Goal: Information Seeking & Learning: Check status

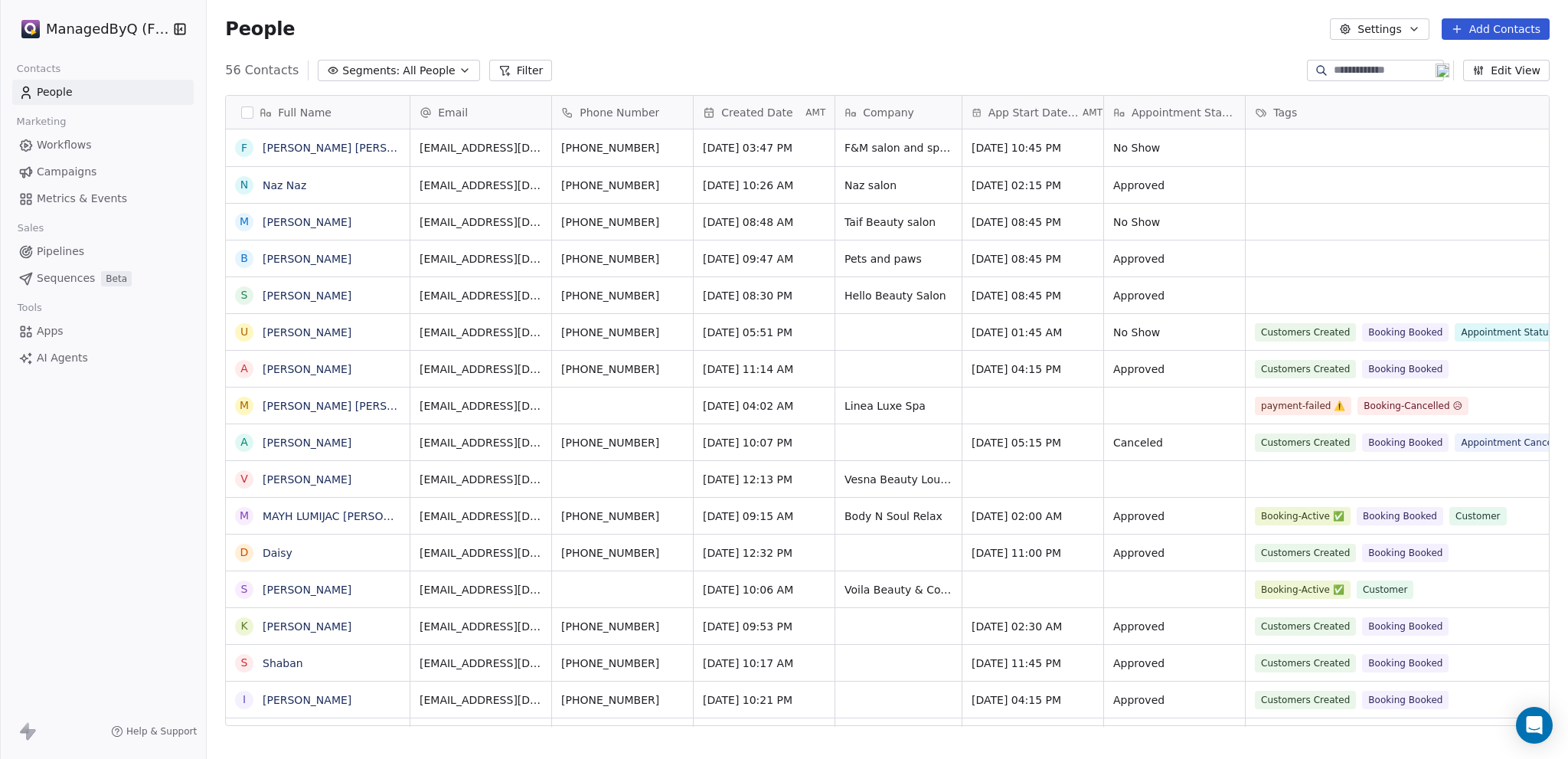
scroll to position [656, 1349]
click at [47, 143] on span "Workflows" at bounding box center [64, 145] width 55 height 16
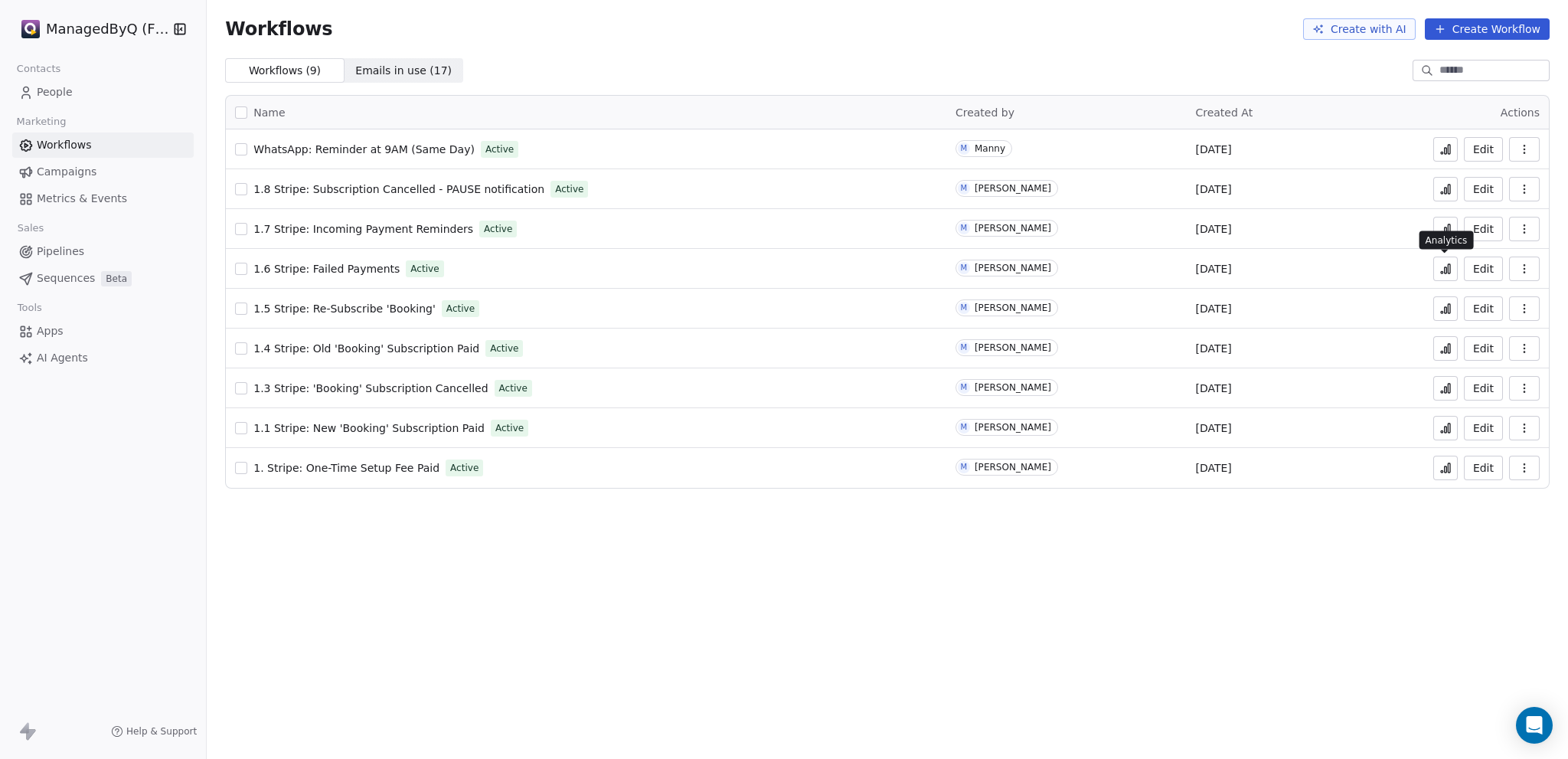
click at [1443, 272] on icon at bounding box center [1445, 268] width 12 height 12
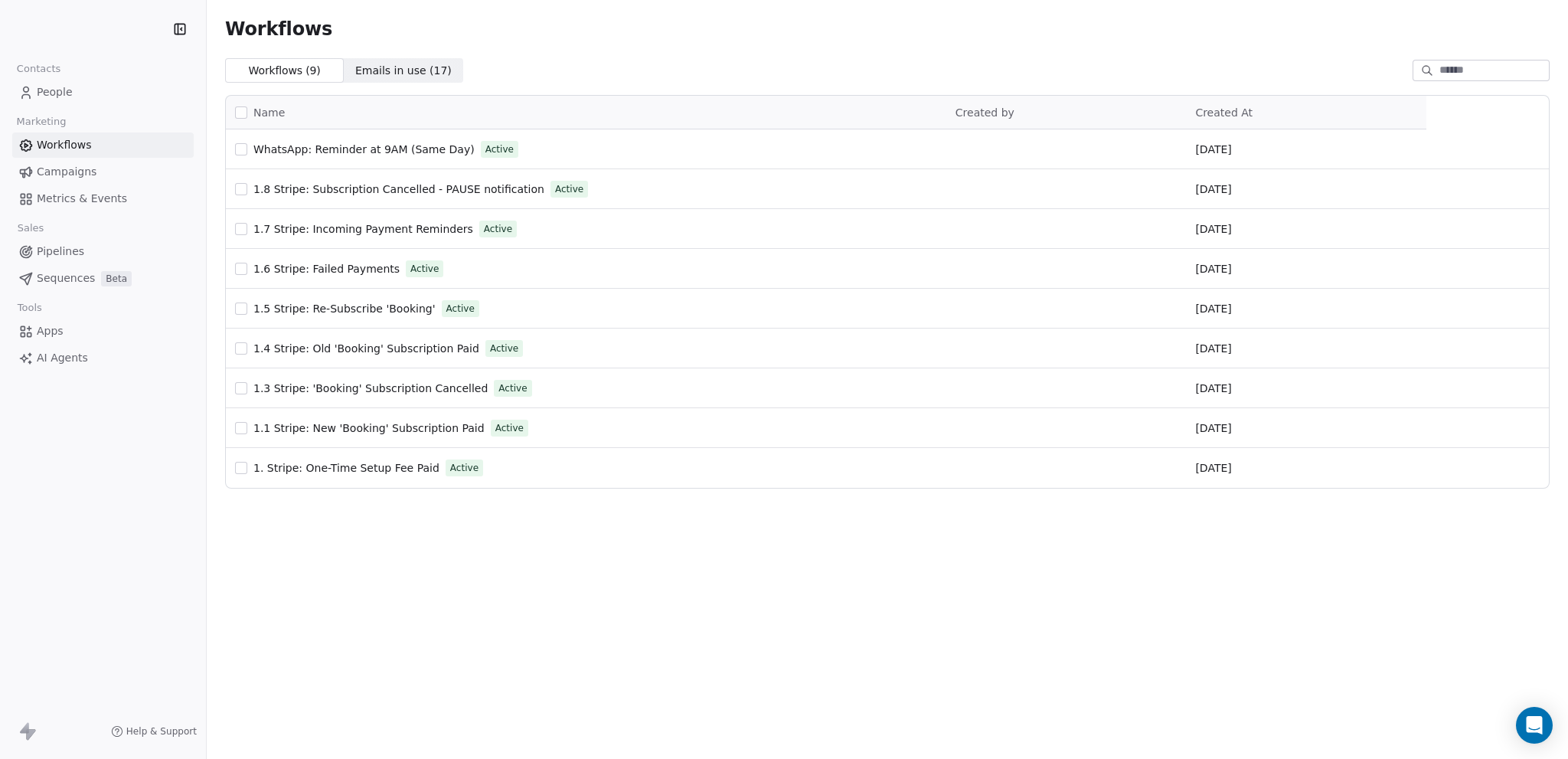
click at [58, 94] on span "People" at bounding box center [55, 92] width 36 height 16
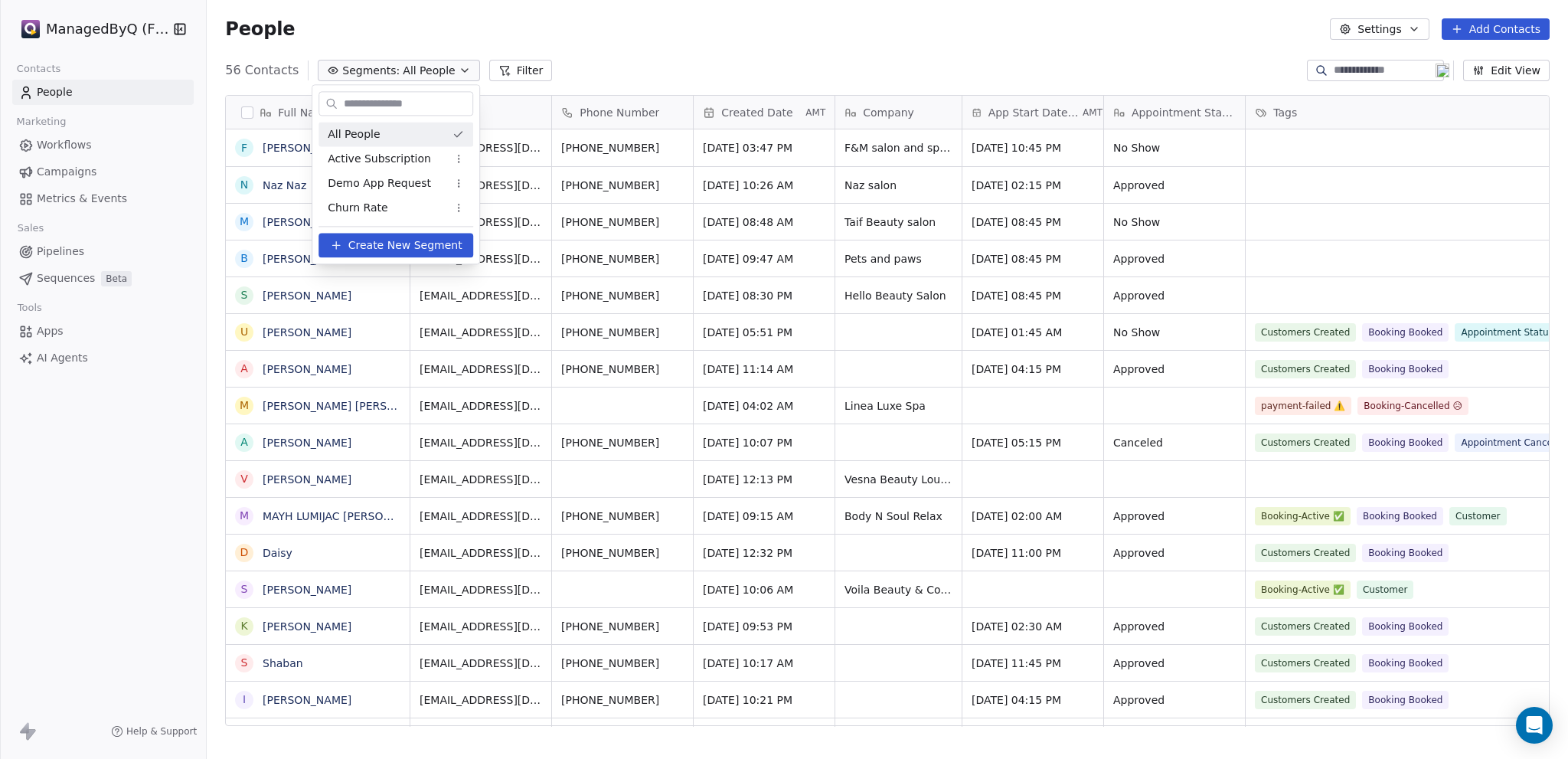
scroll to position [656, 1349]
click at [383, 160] on span "Active Subscription" at bounding box center [379, 159] width 103 height 16
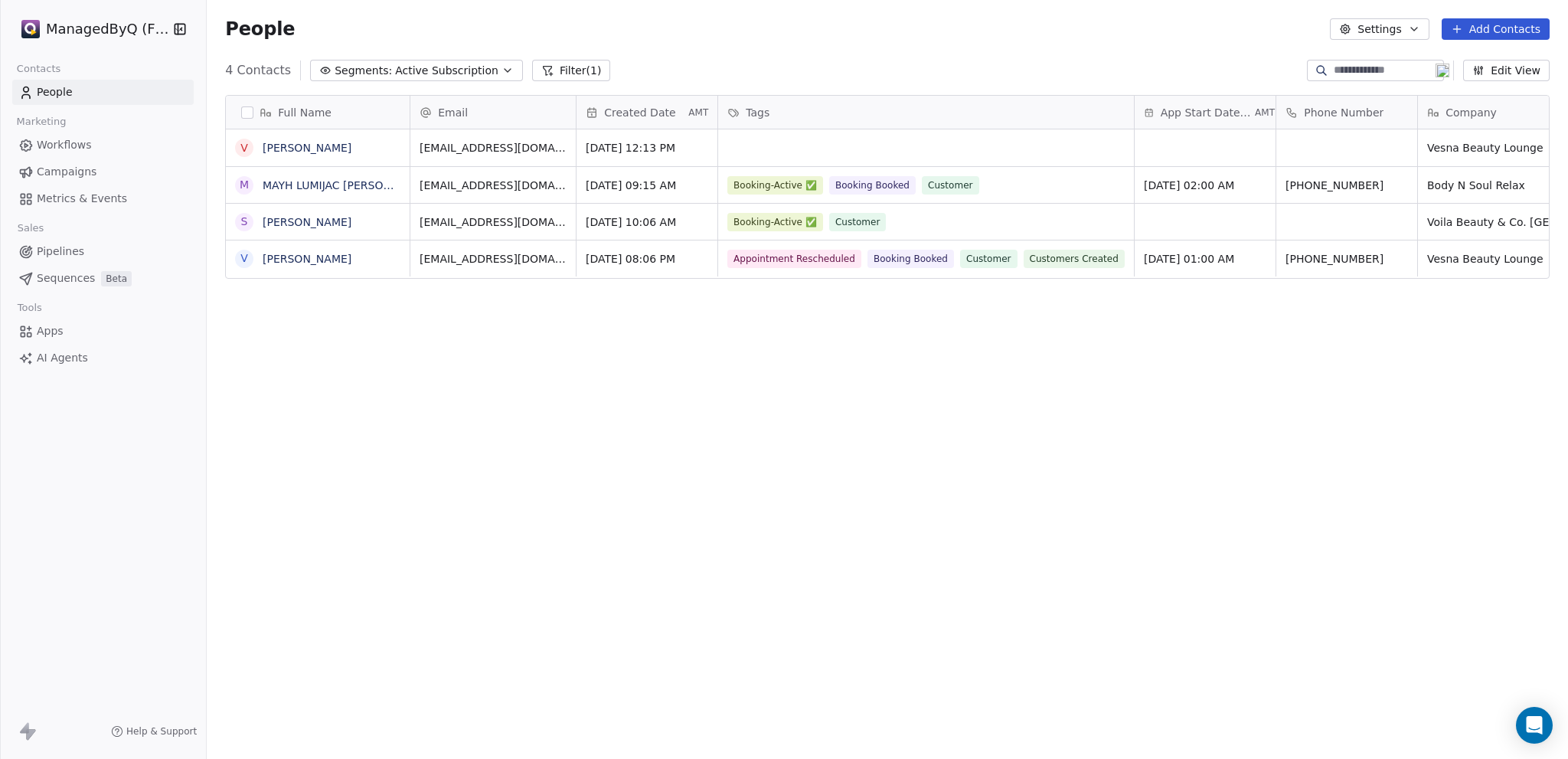
click at [438, 69] on span "Active Subscription" at bounding box center [447, 70] width 103 height 16
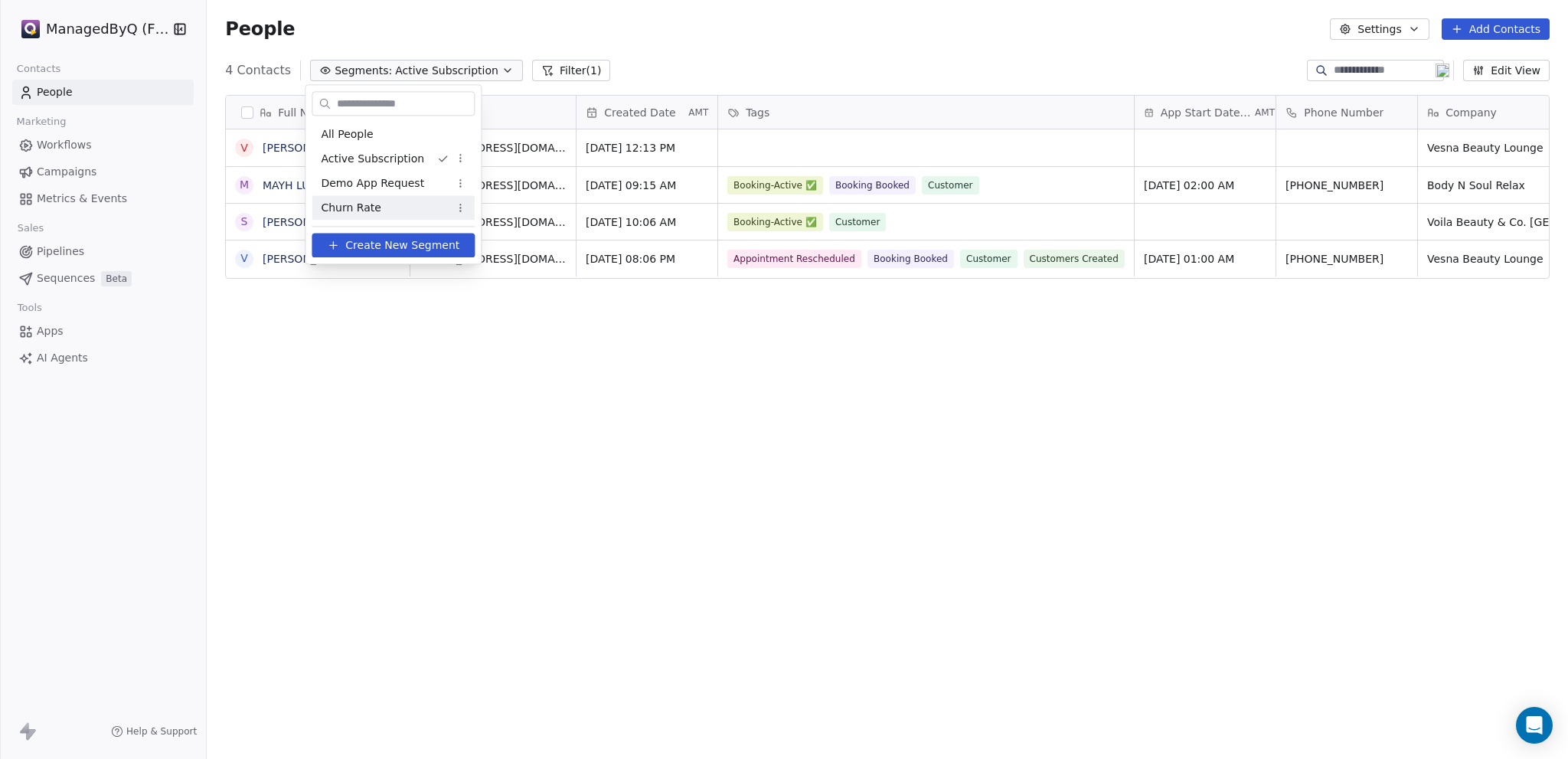
click at [386, 203] on div "Churn Rate" at bounding box center [393, 207] width 163 height 25
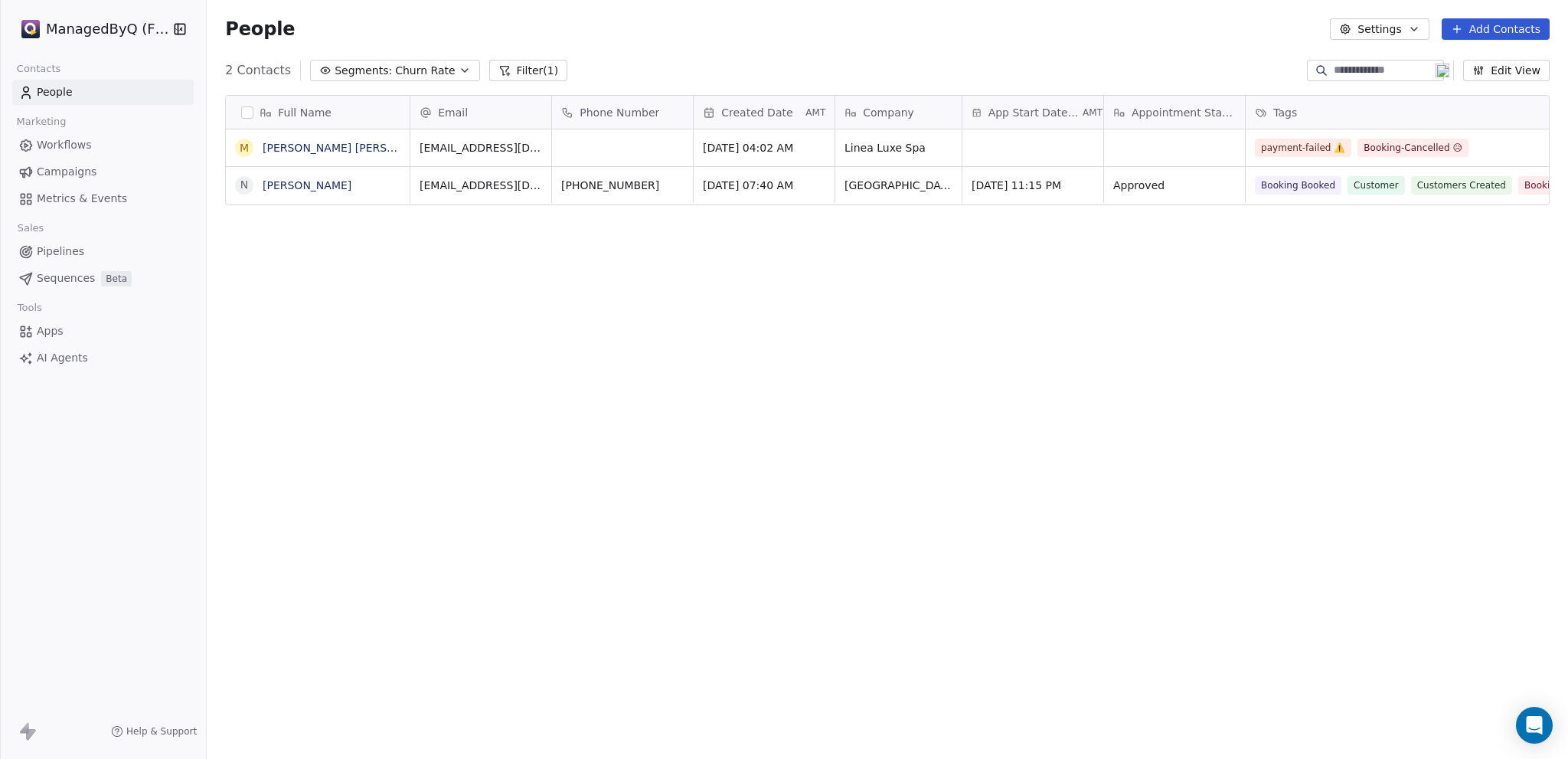
click at [399, 69] on span "Churn Rate" at bounding box center [424, 70] width 59 height 16
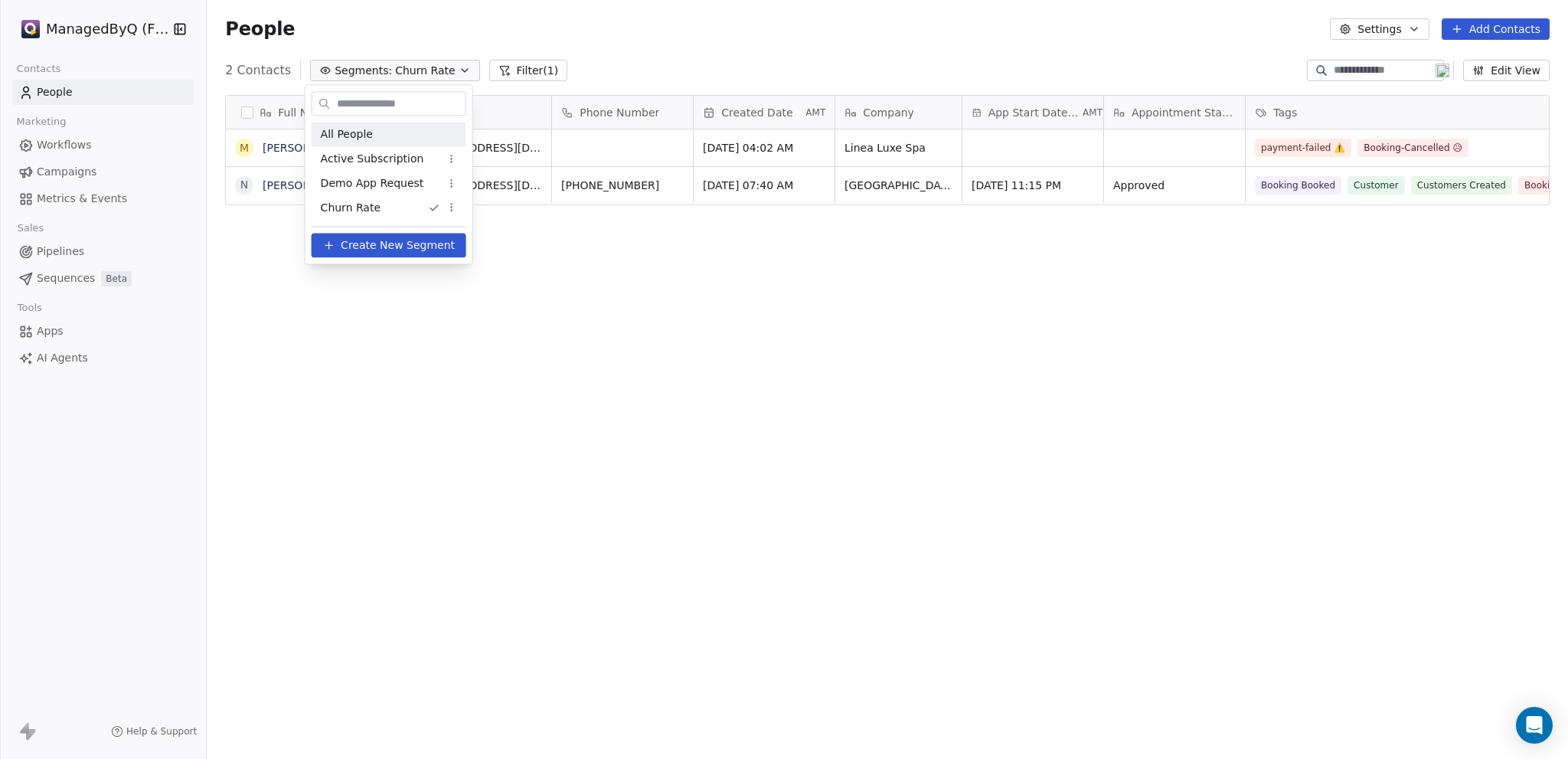
click at [356, 63] on html "ManagedByQ (FZE) Contacts People Marketing Workflows Campaigns Metrics & Events…" at bounding box center [784, 380] width 1568 height 759
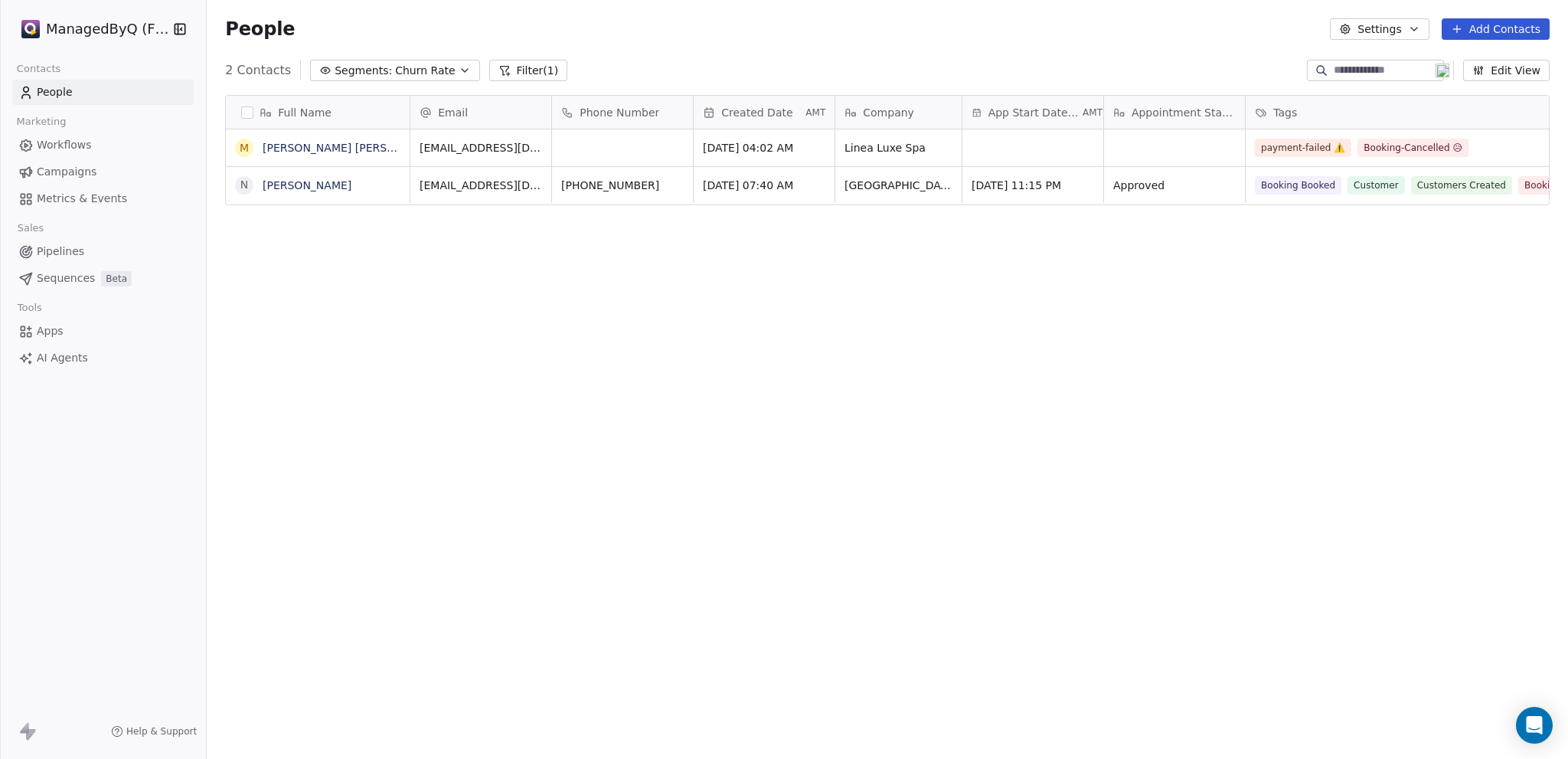
click at [55, 93] on span "People" at bounding box center [55, 92] width 36 height 16
click at [62, 147] on span "Workflows" at bounding box center [64, 145] width 55 height 16
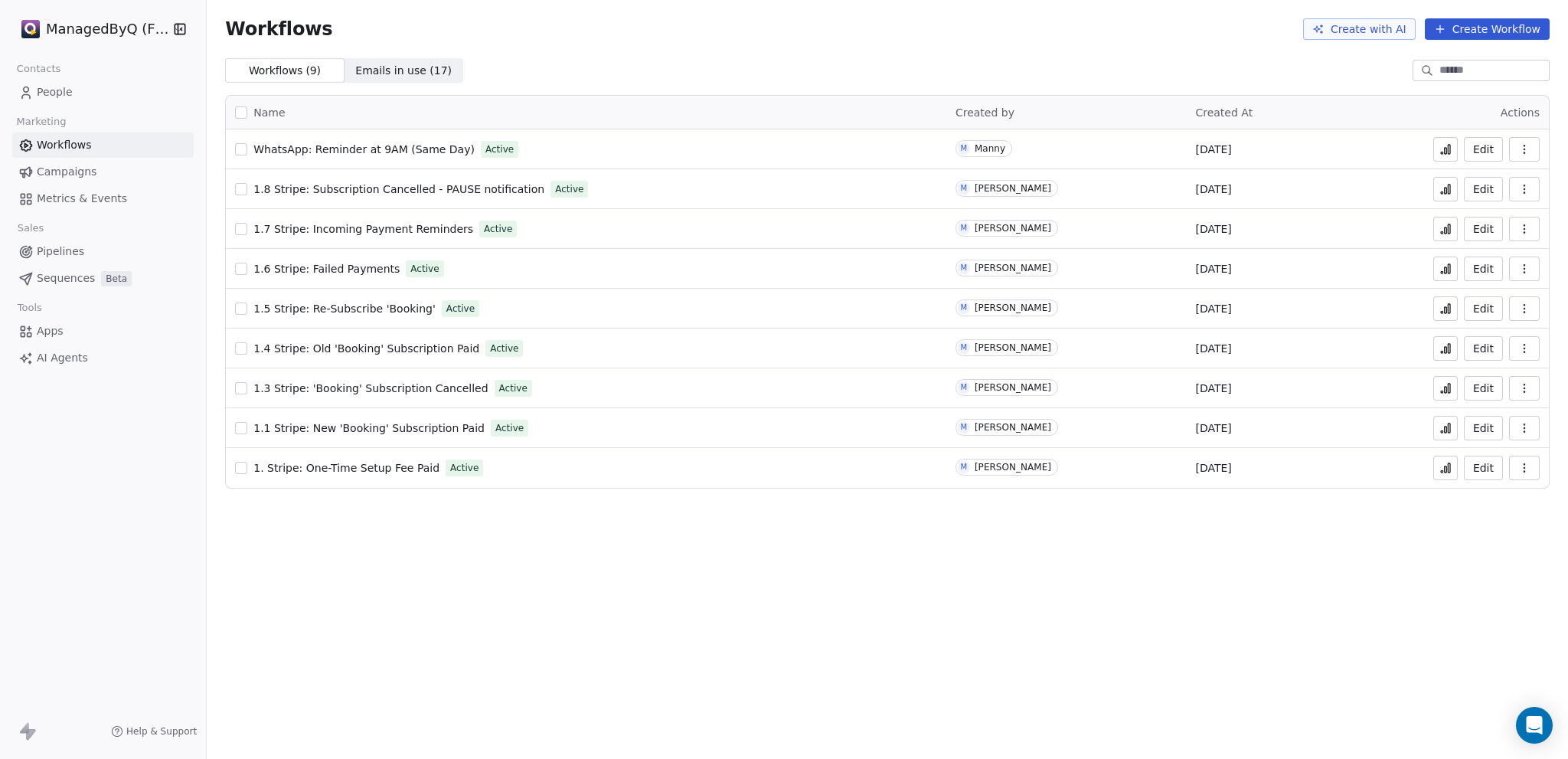
click at [66, 96] on span "People" at bounding box center [55, 92] width 36 height 16
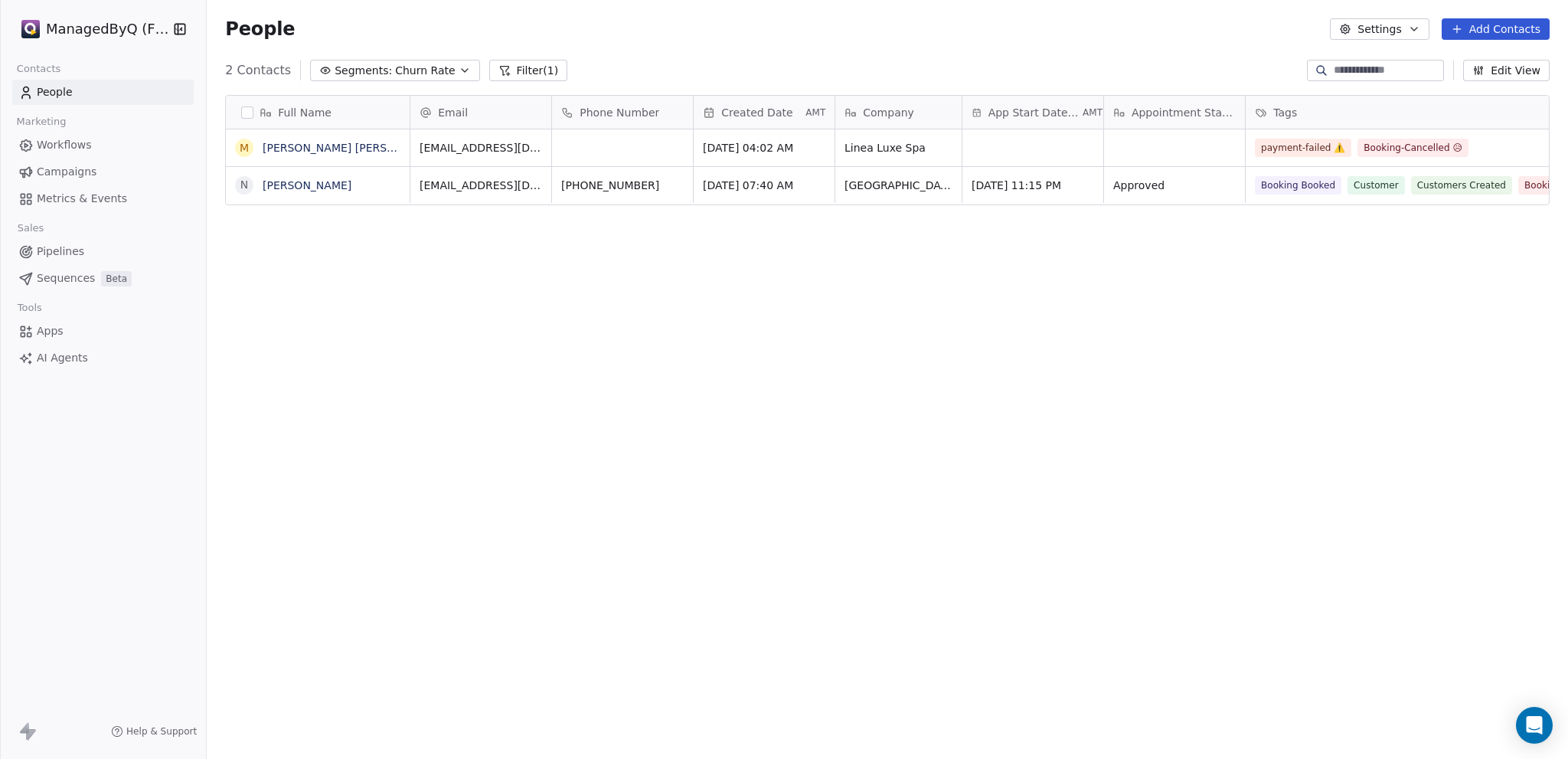
scroll to position [656, 1349]
click at [403, 66] on span "Churn Rate" at bounding box center [424, 70] width 59 height 16
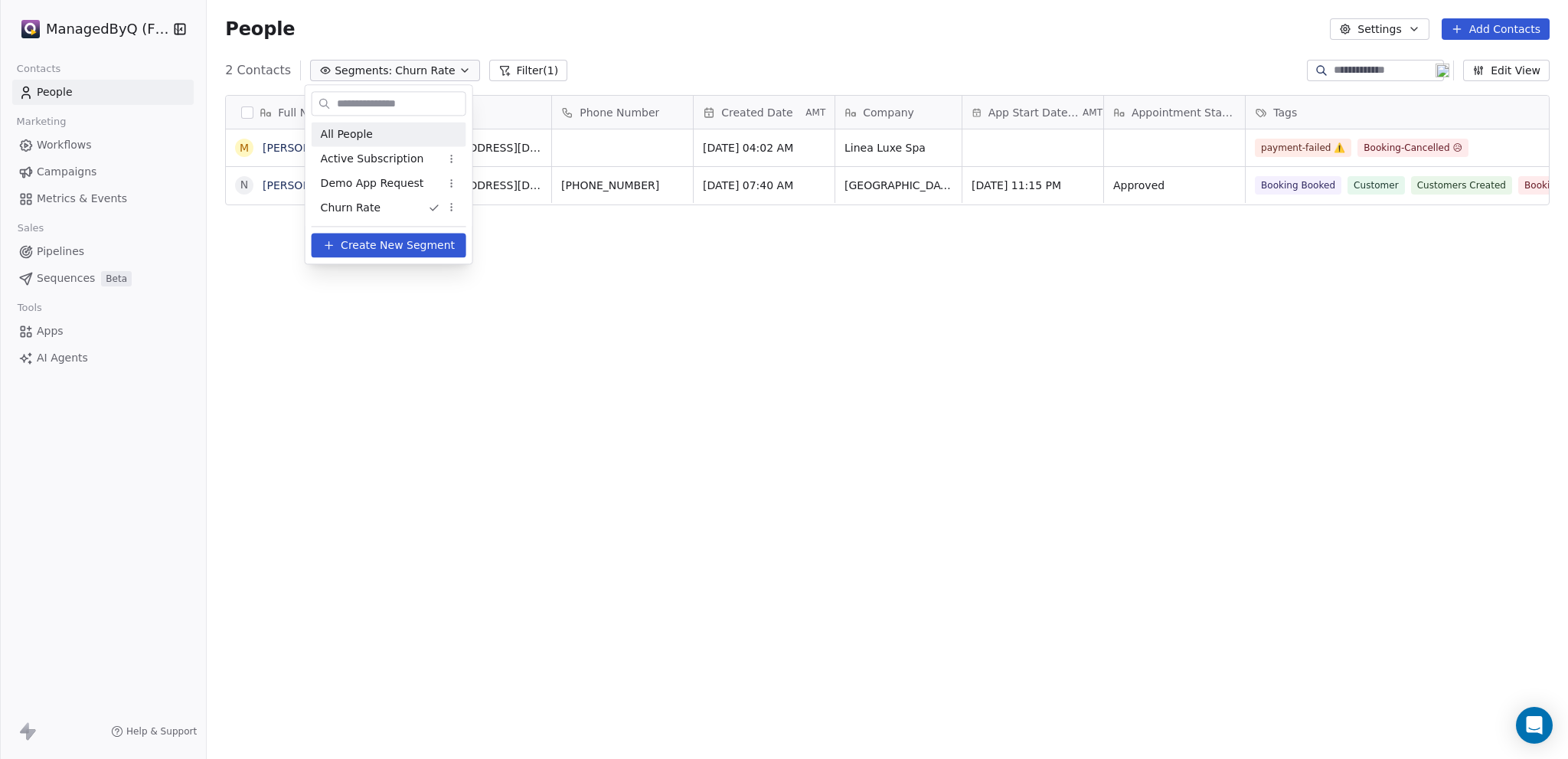
click at [338, 128] on span "All People" at bounding box center [346, 134] width 52 height 16
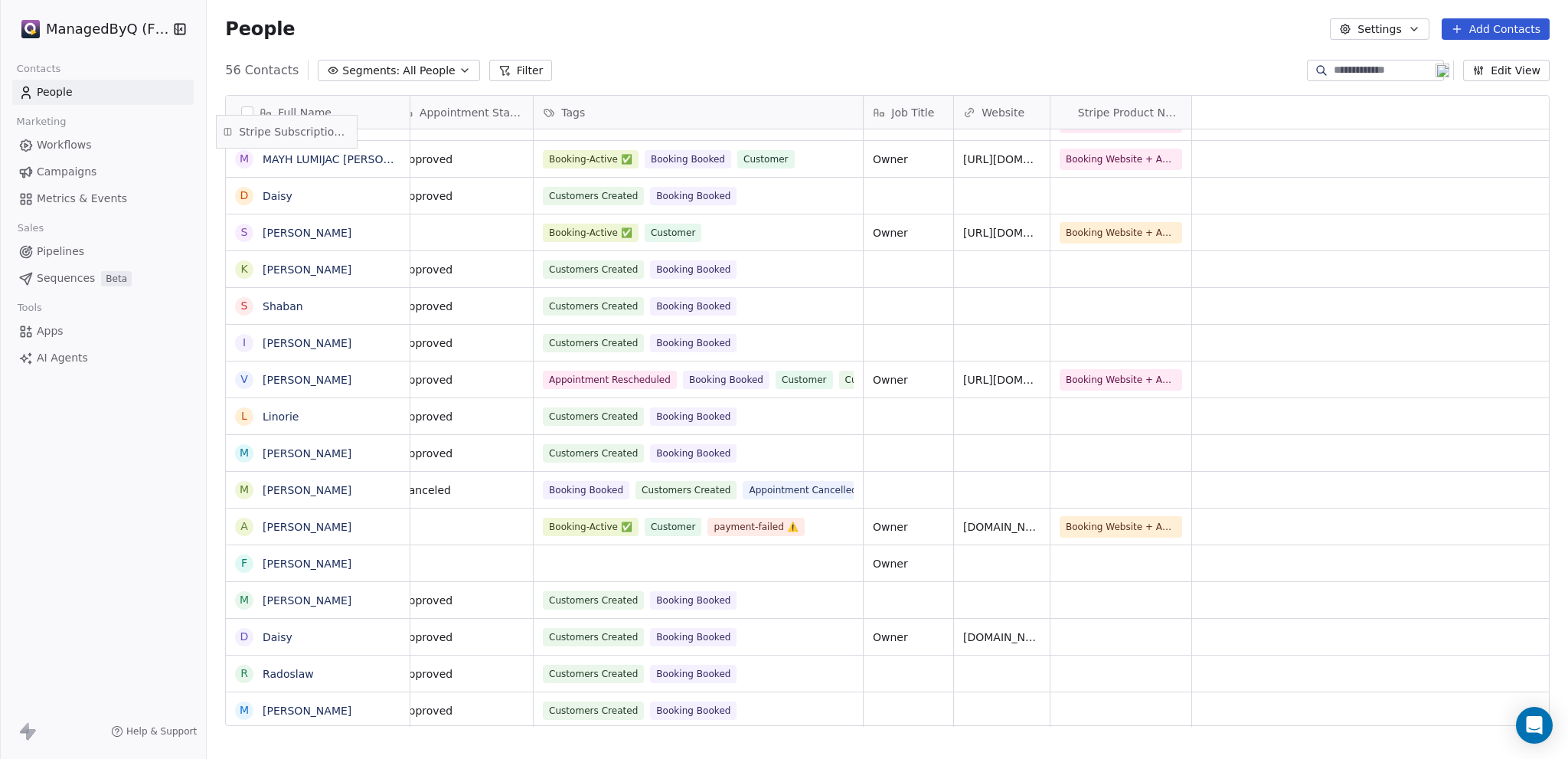
scroll to position [0, 0]
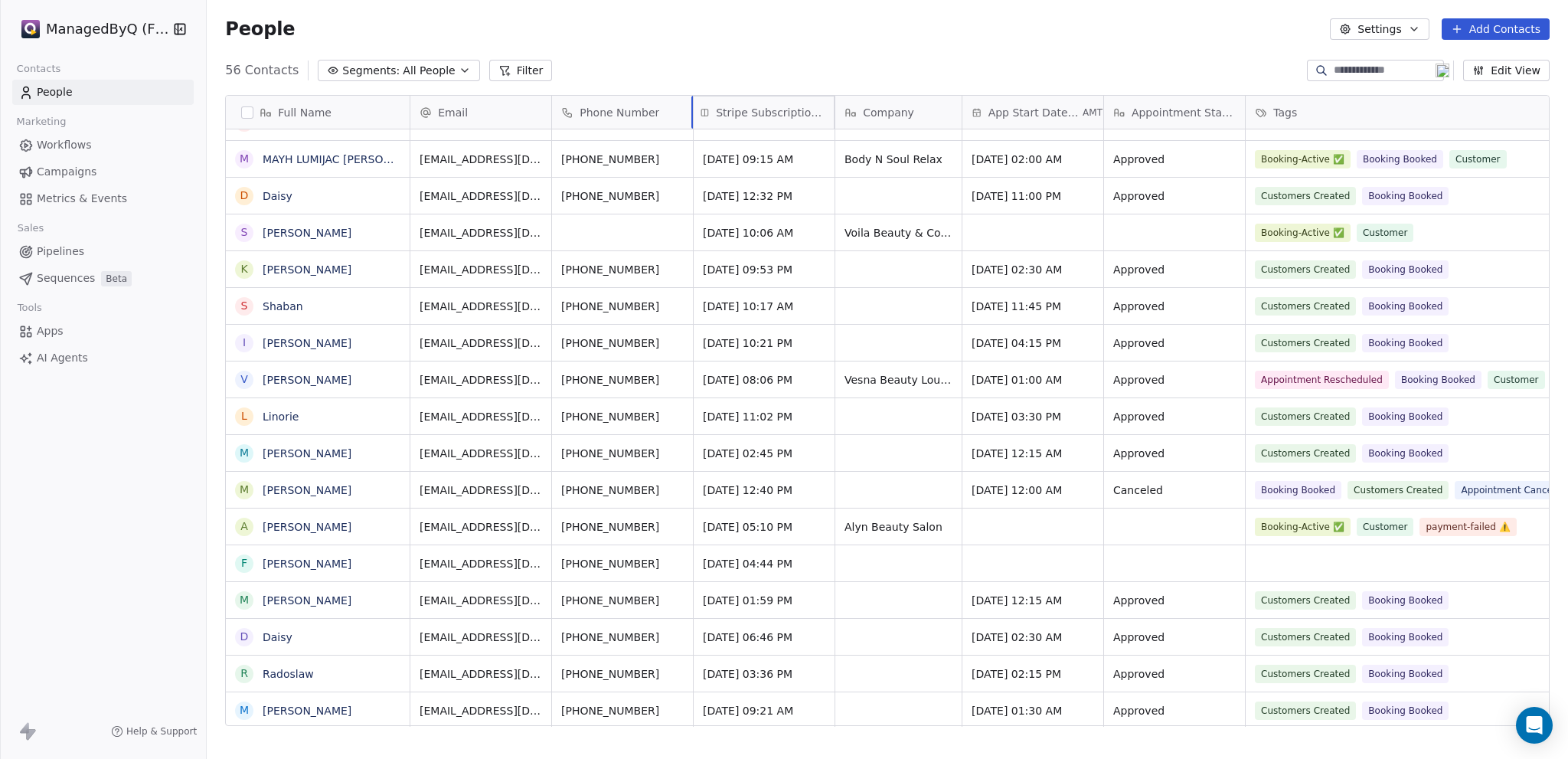
drag, startPoint x: 1225, startPoint y: 106, endPoint x: 698, endPoint y: 105, distance: 527.0
click at [698, 105] on div "Full Name F Fatima Muhammad Ali N Naz Naz M Ms Mumtaz B BAKIA AKIASON S Salwa W…" at bounding box center [887, 411] width 1323 height 631
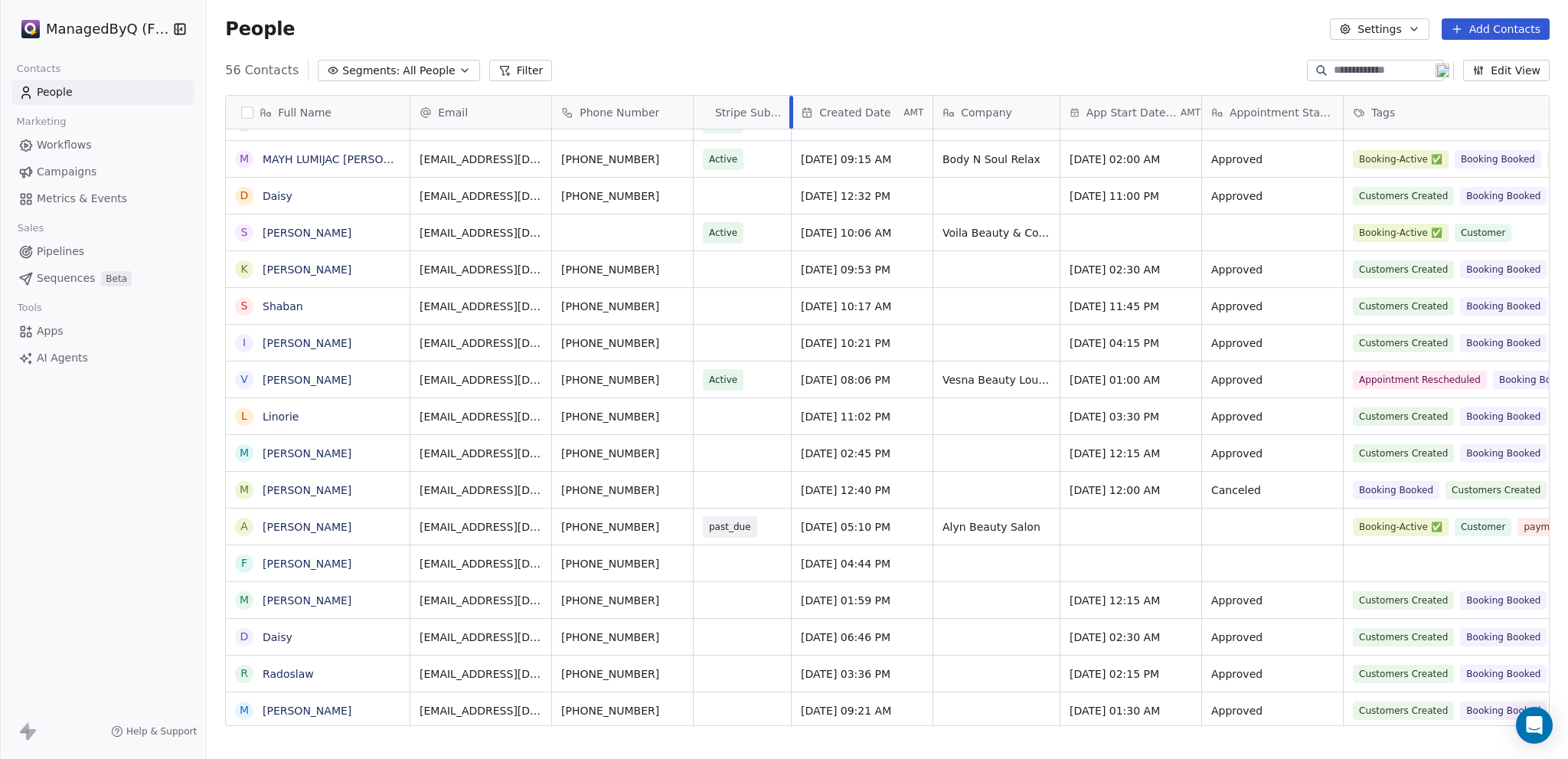
drag, startPoint x: 834, startPoint y: 104, endPoint x: 790, endPoint y: 109, distance: 44.3
click at [790, 109] on div at bounding box center [791, 112] width 4 height 33
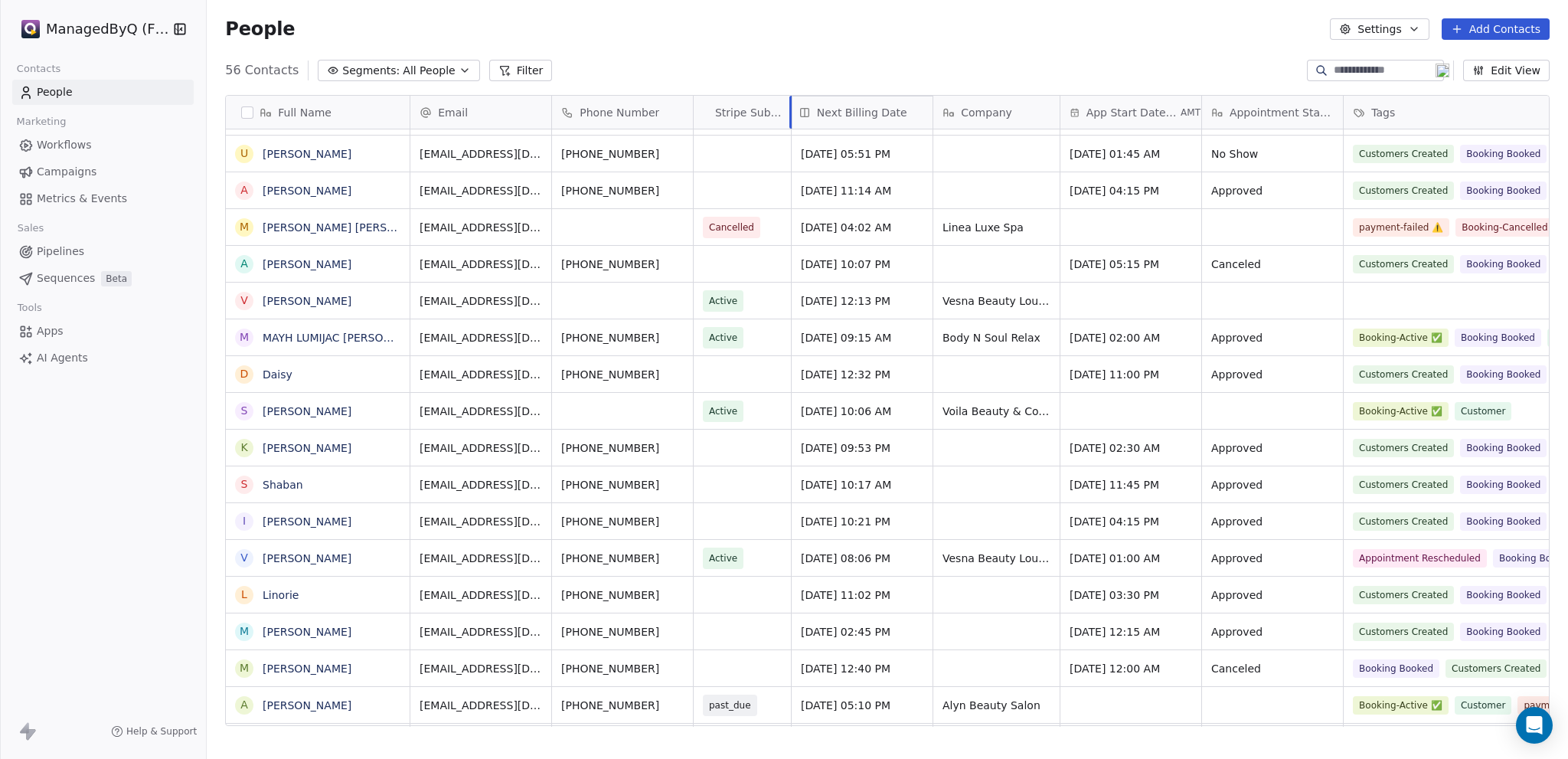
drag, startPoint x: 1248, startPoint y: 112, endPoint x: 793, endPoint y: 127, distance: 455.2
click at [793, 127] on div "Full Name F Fatima Muhammad Ali N Naz Naz M Ms Mumtaz B BAKIA AKIASON S Salwa W…" at bounding box center [887, 411] width 1323 height 631
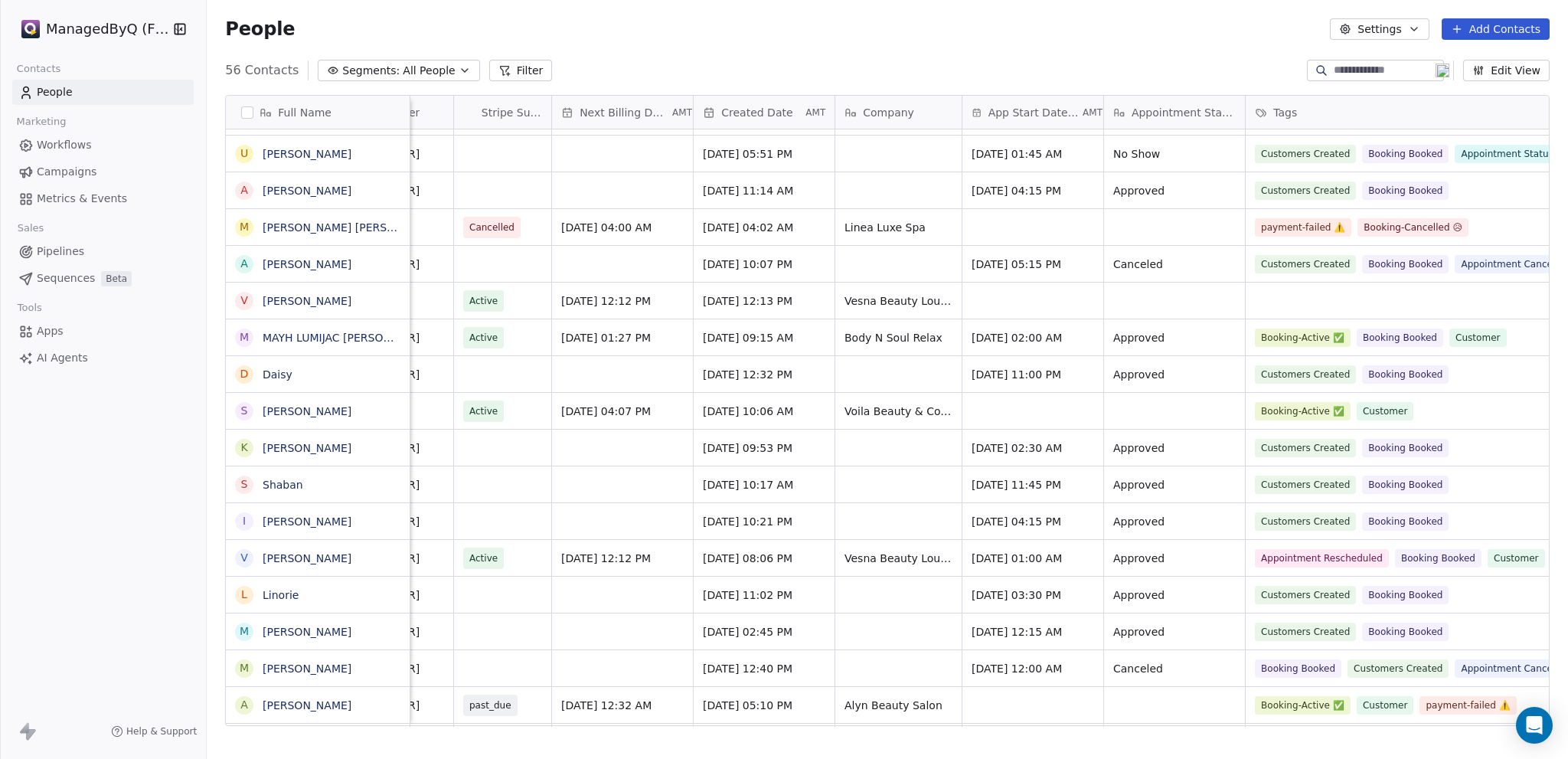
scroll to position [0, 821]
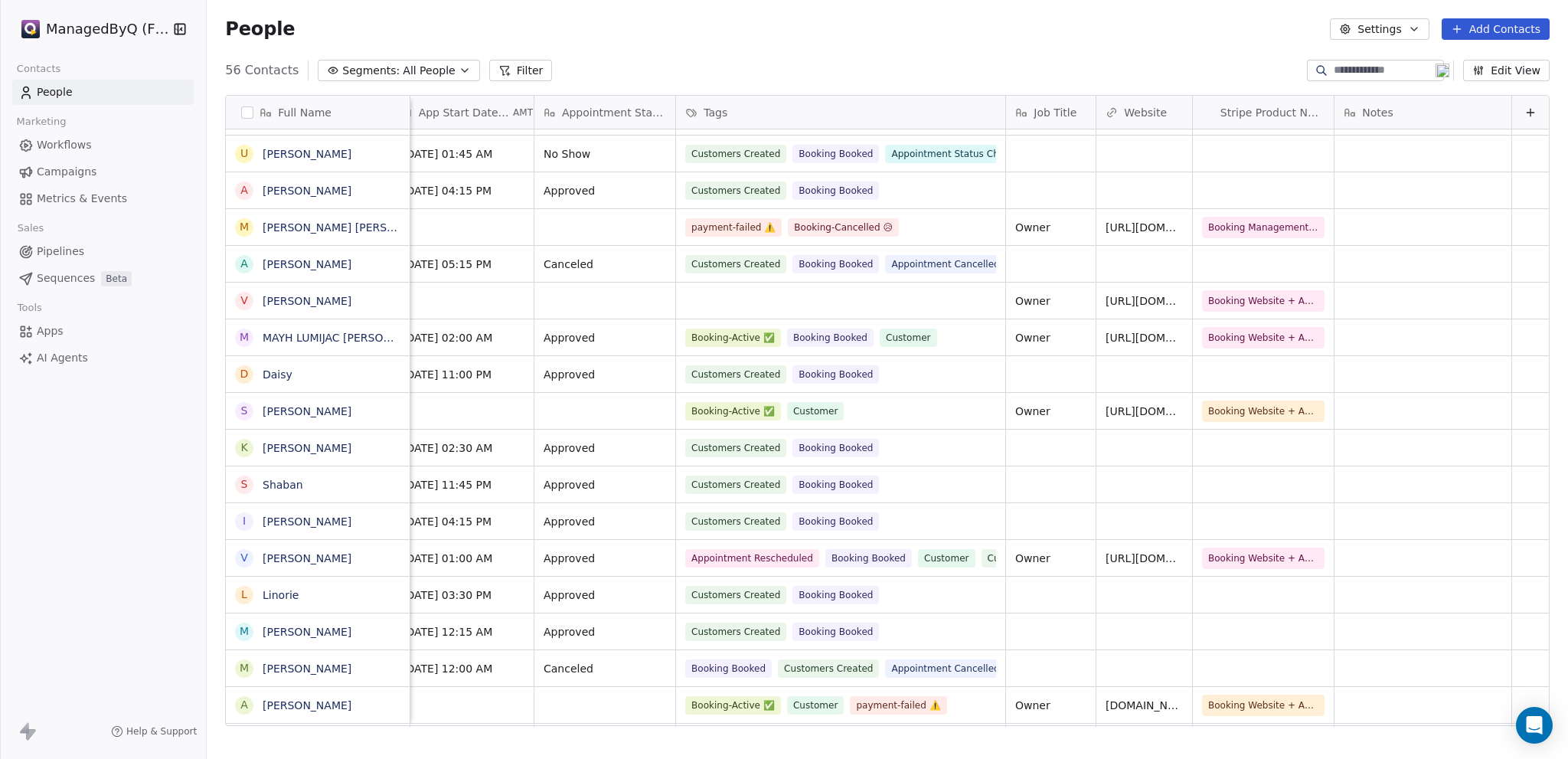
click at [1516, 73] on button "Edit View" at bounding box center [1506, 70] width 86 height 22
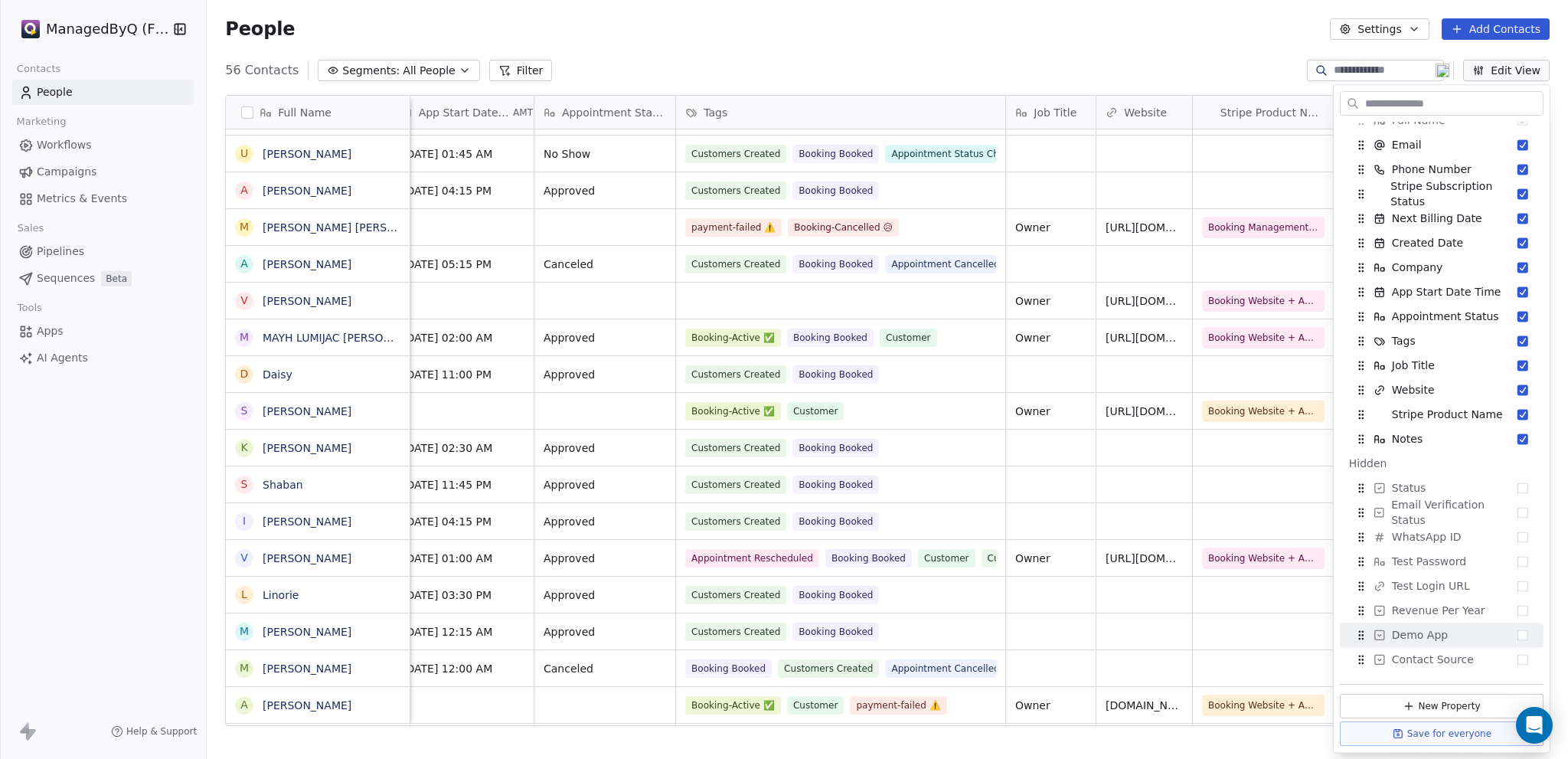
scroll to position [0, 0]
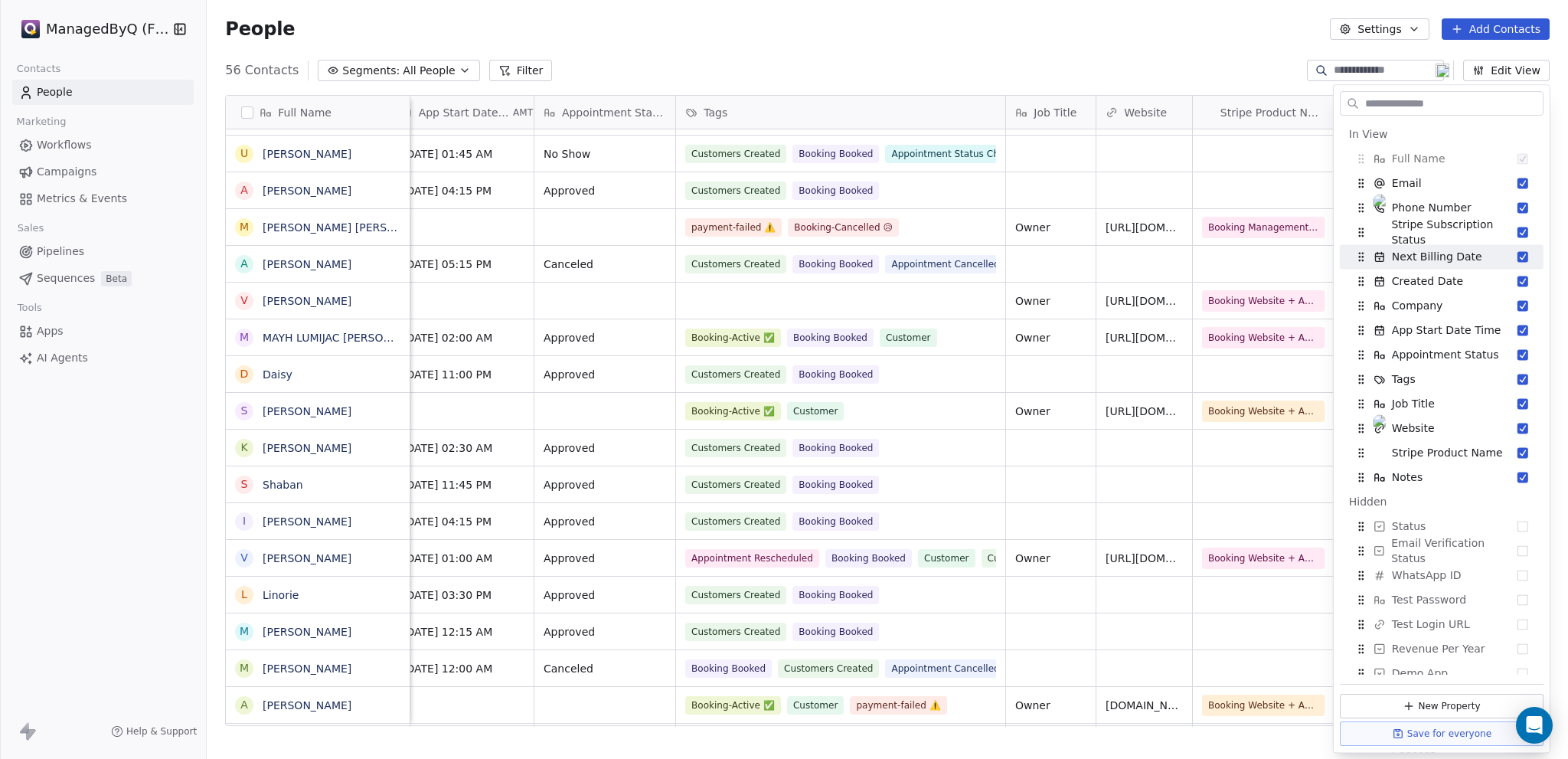
click at [864, 30] on div "People Settings Add Contacts" at bounding box center [887, 29] width 1324 height 22
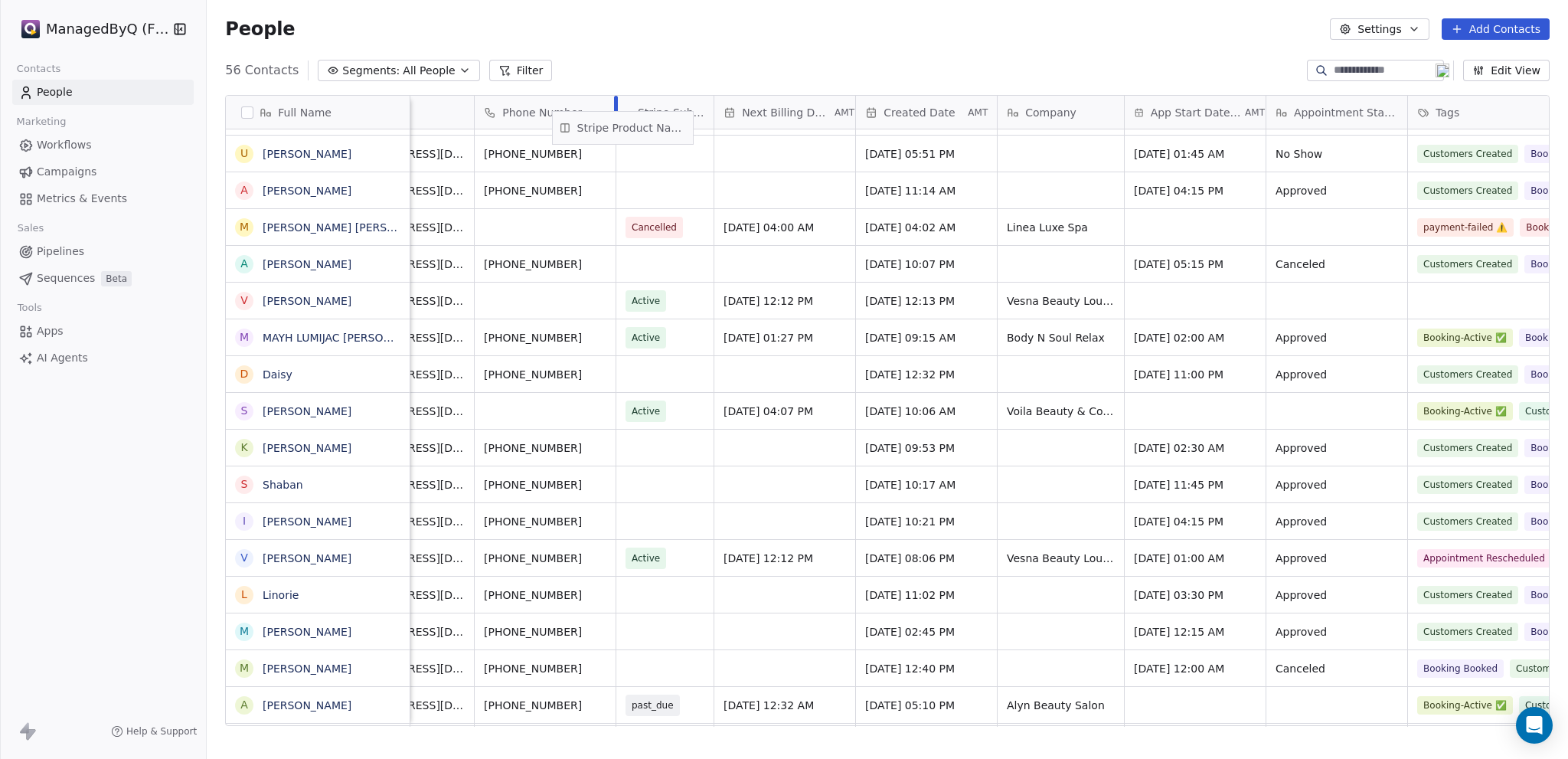
scroll to position [0, 69]
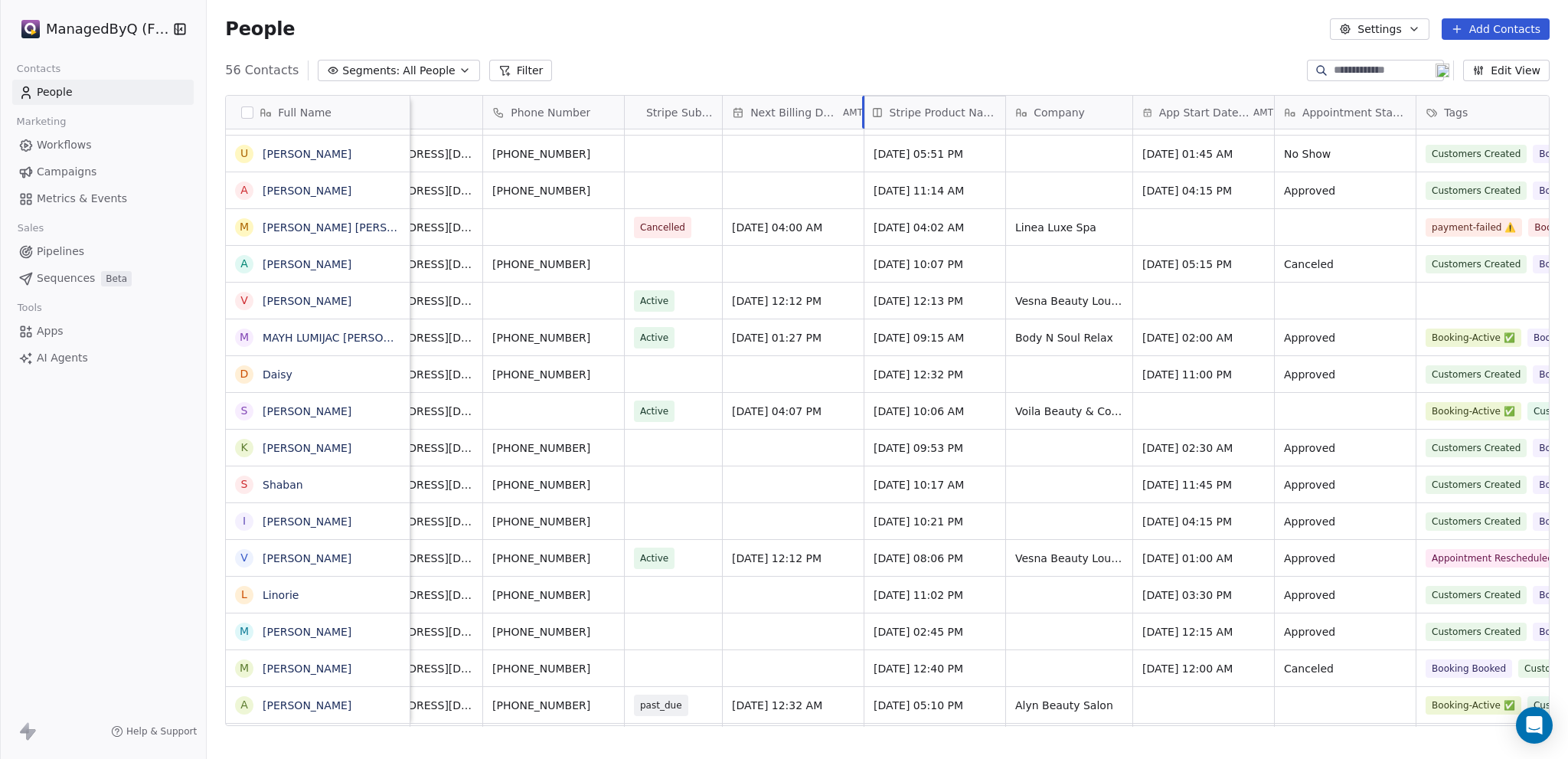
drag, startPoint x: 1231, startPoint y: 110, endPoint x: 892, endPoint y: 122, distance: 339.2
click at [892, 122] on div "Full Name F Fatima Muhammad Ali N Naz Naz M Ms Mumtaz B BAKIA AKIASON S Salwa W…" at bounding box center [887, 411] width 1323 height 631
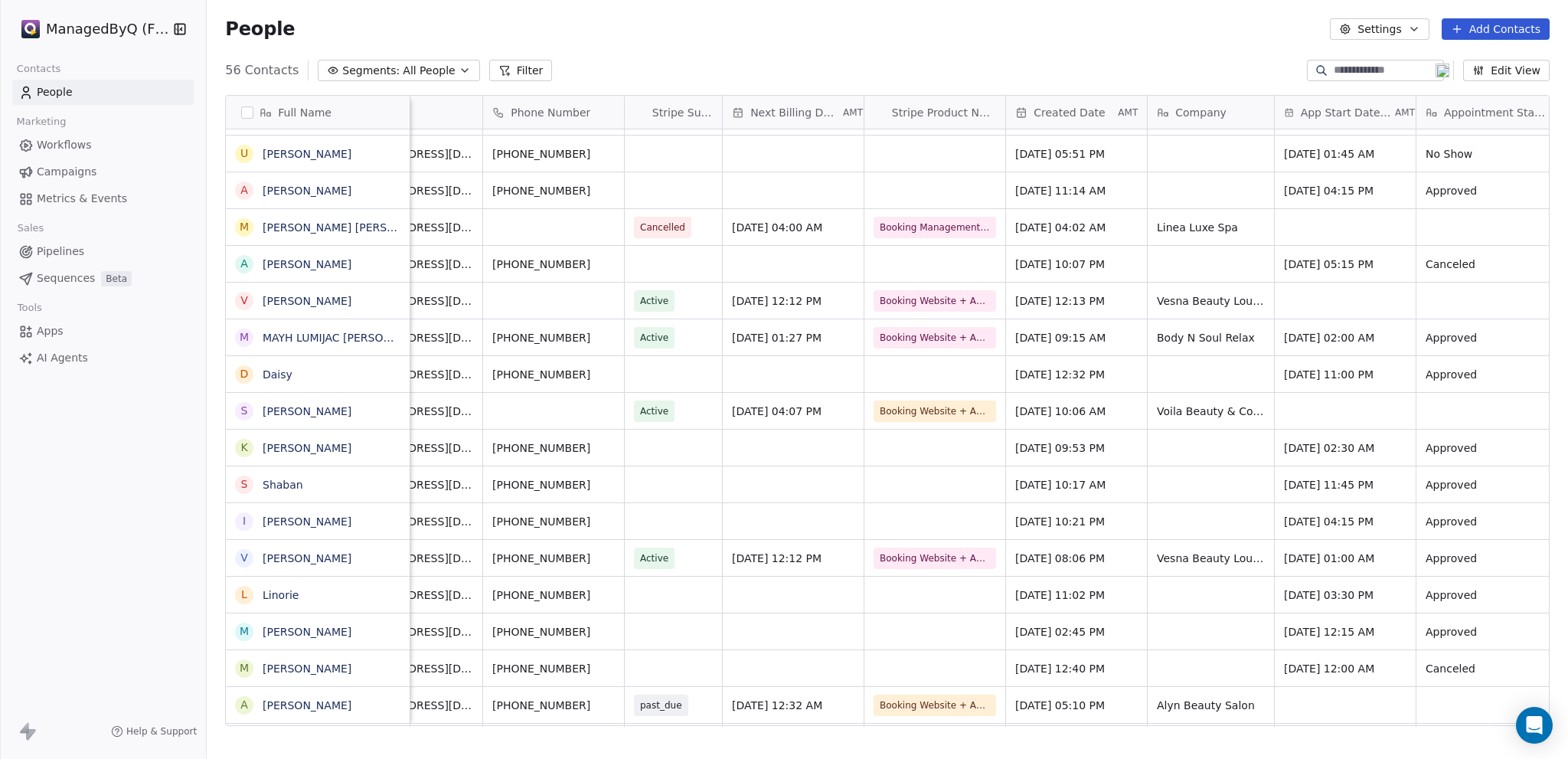
click at [670, 106] on span "Stripe Subscription Status" at bounding box center [683, 113] width 60 height 15
click at [592, 52] on html "ManagedByQ (FZE) Contacts People Marketing Workflows Campaigns Metrics & Events…" at bounding box center [784, 380] width 1568 height 759
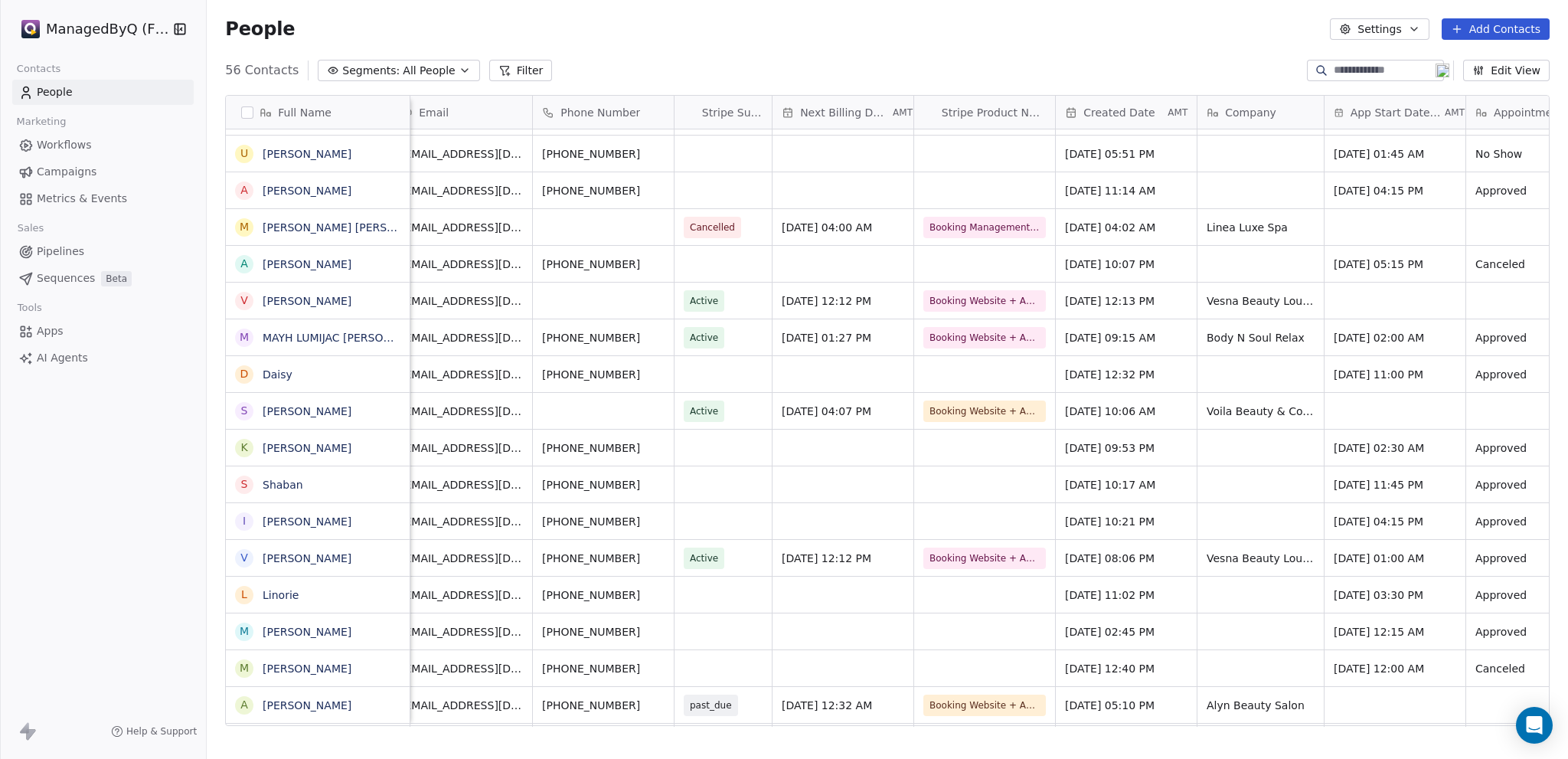
scroll to position [0, 0]
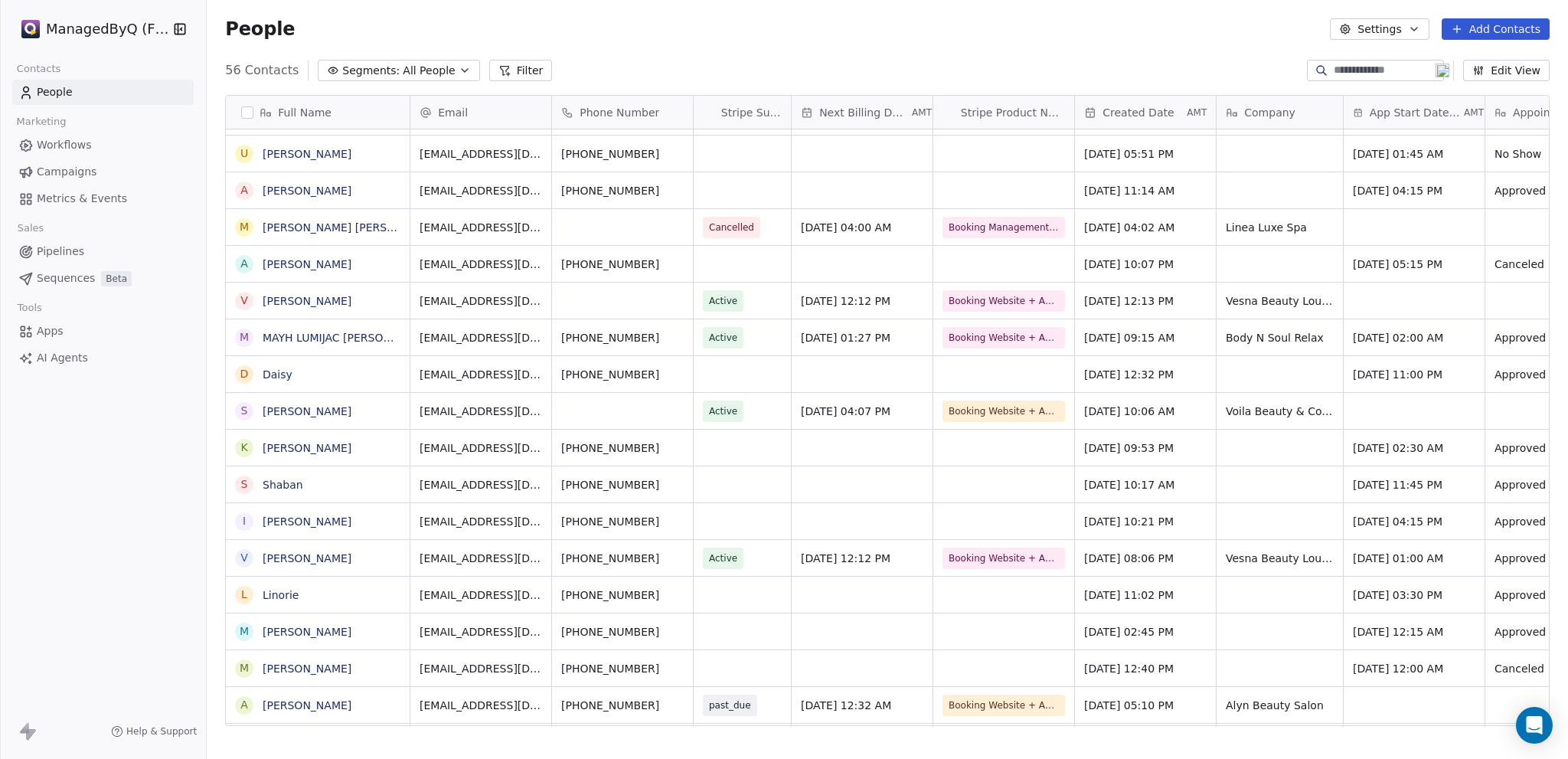
click at [459, 66] on icon "button" at bounding box center [465, 70] width 12 height 12
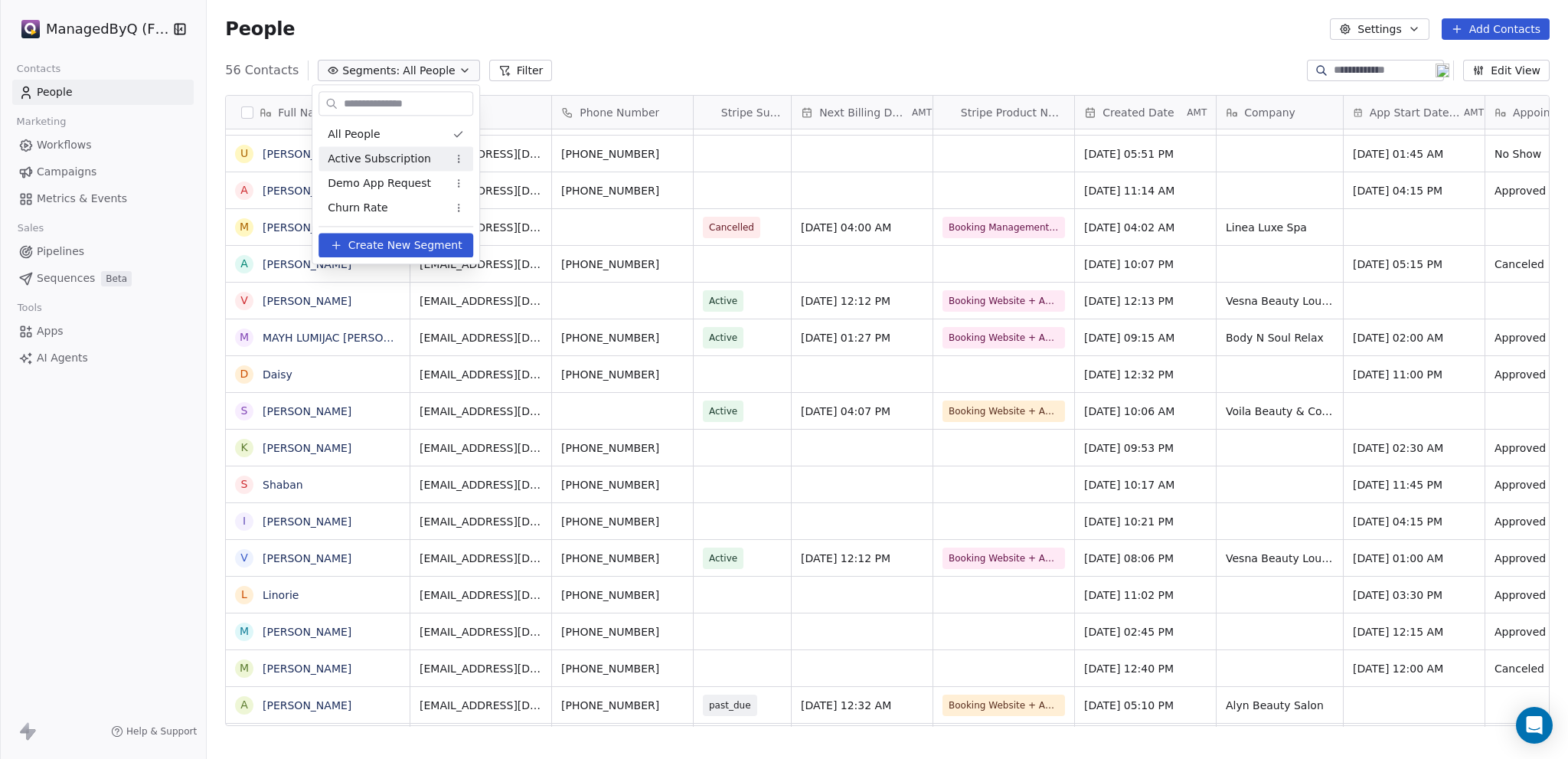
click at [63, 141] on html "ManagedByQ (FZE) Contacts People Marketing Workflows Campaigns Metrics & Events…" at bounding box center [784, 380] width 1568 height 759
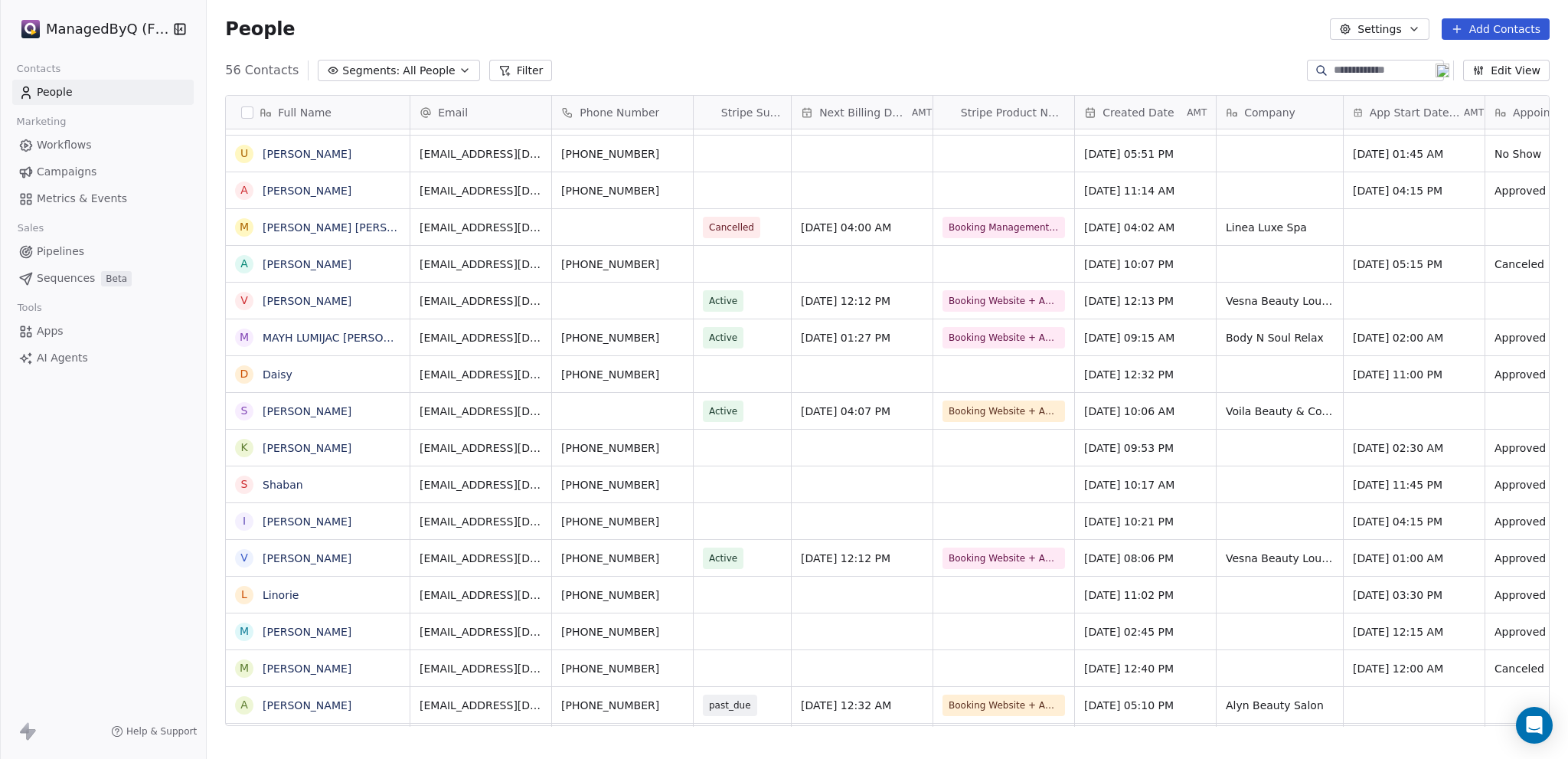
click at [63, 141] on span "Workflows" at bounding box center [64, 145] width 55 height 16
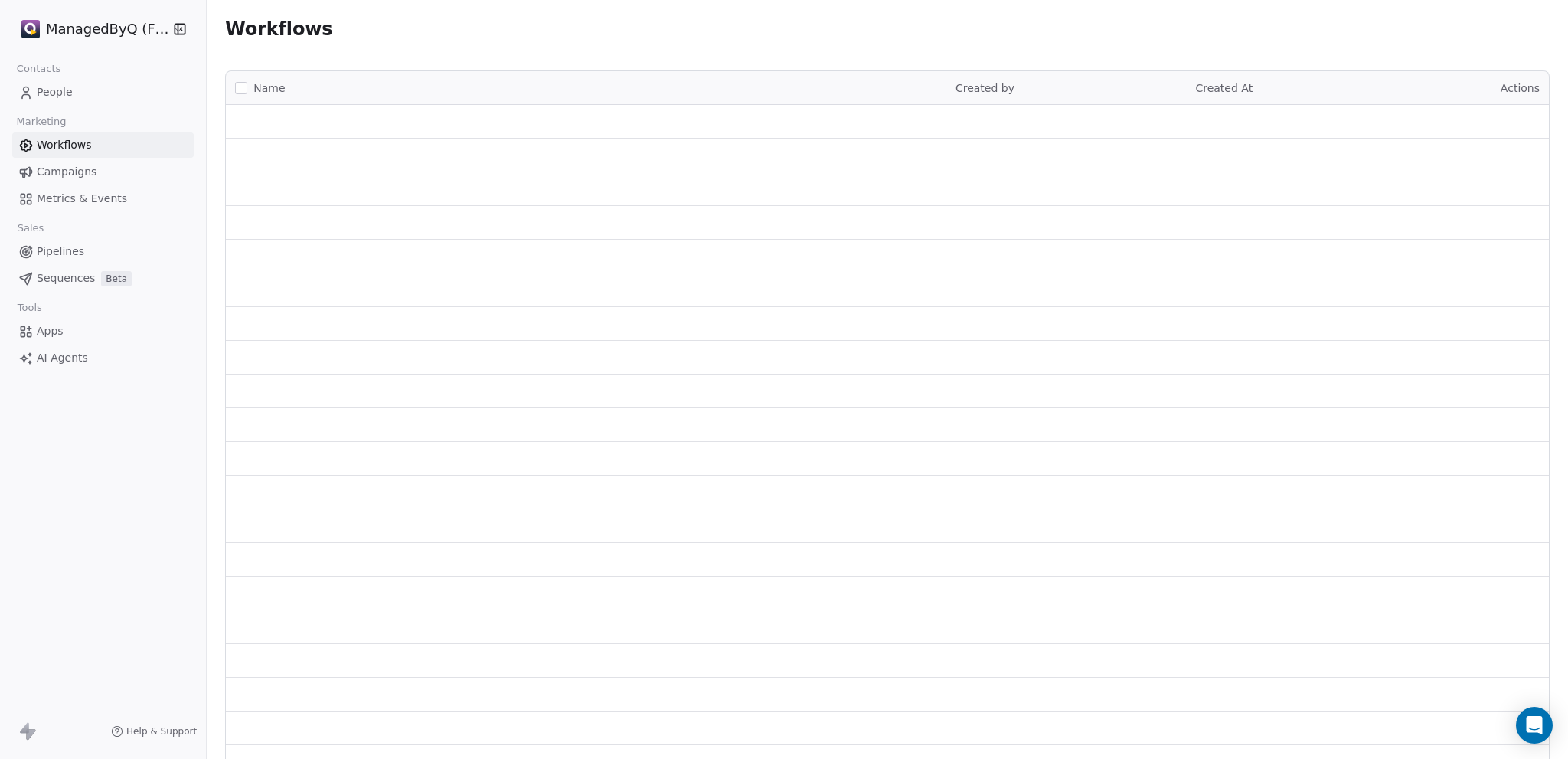
click at [65, 143] on span "Workflows" at bounding box center [64, 145] width 55 height 16
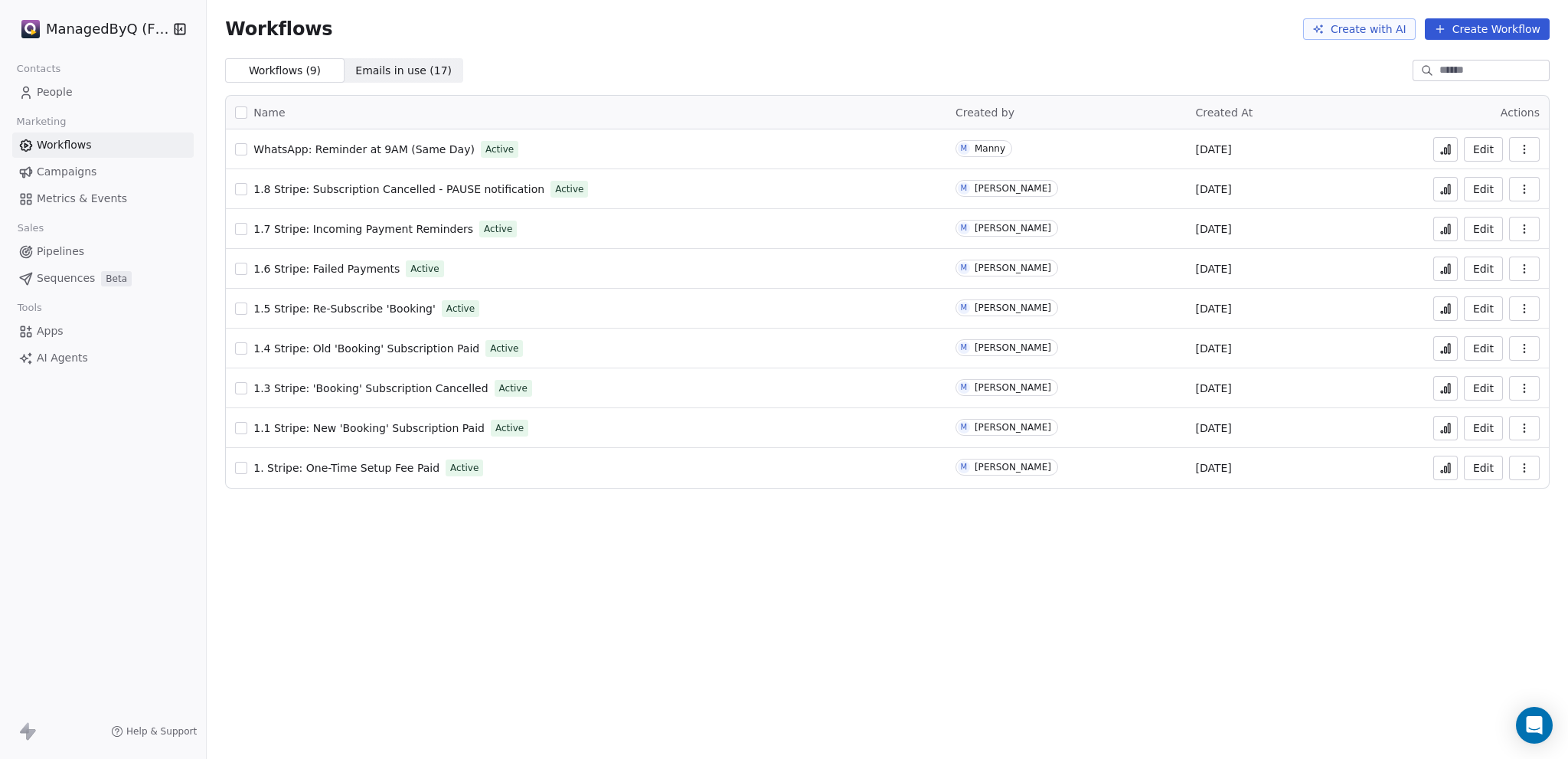
click at [1443, 268] on icon at bounding box center [1445, 268] width 12 height 12
click at [318, 265] on span "1.6 Stripe: Failed Payments" at bounding box center [327, 268] width 147 height 12
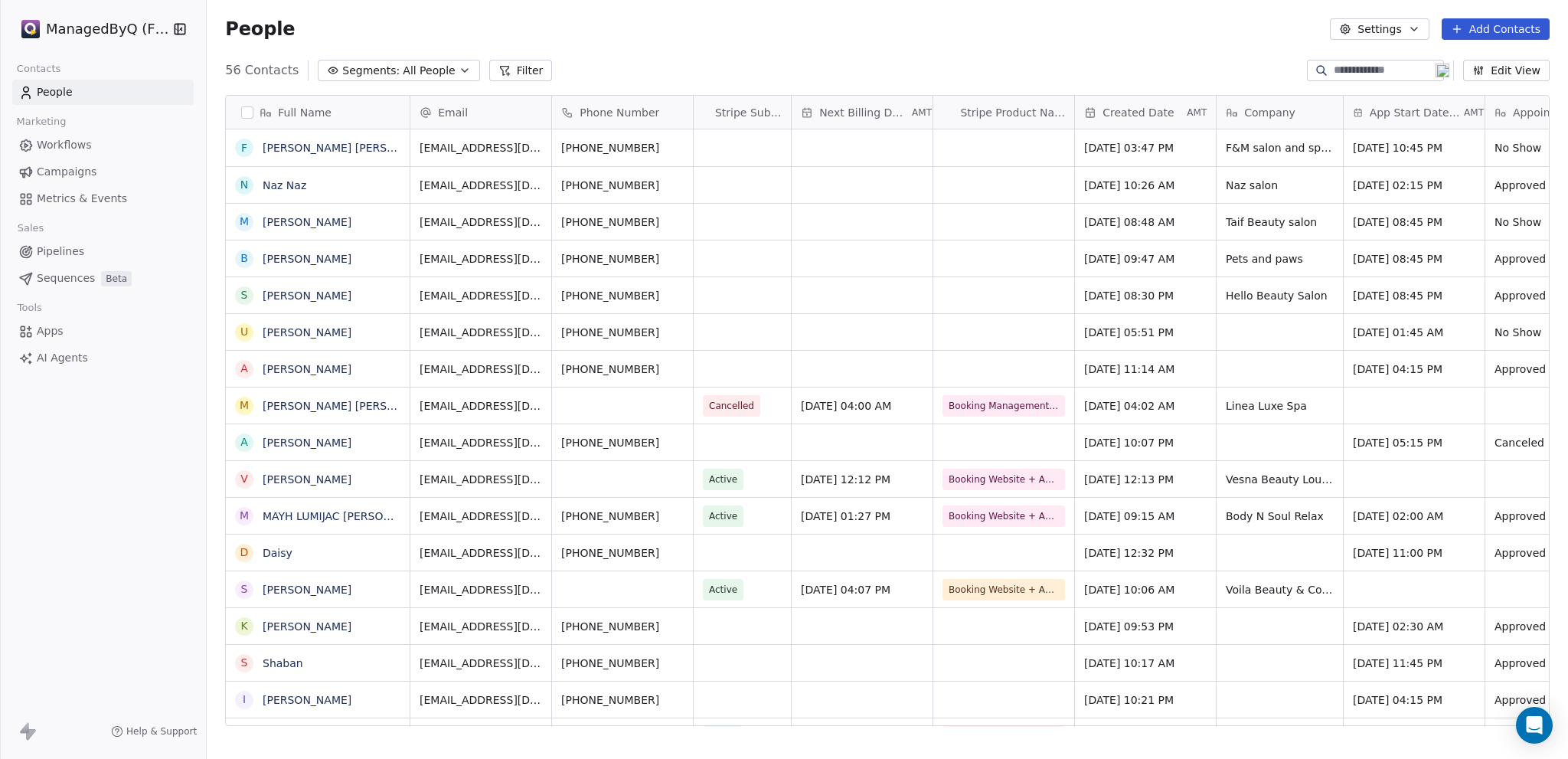
scroll to position [656, 1349]
click at [55, 143] on span "Workflows" at bounding box center [64, 145] width 55 height 16
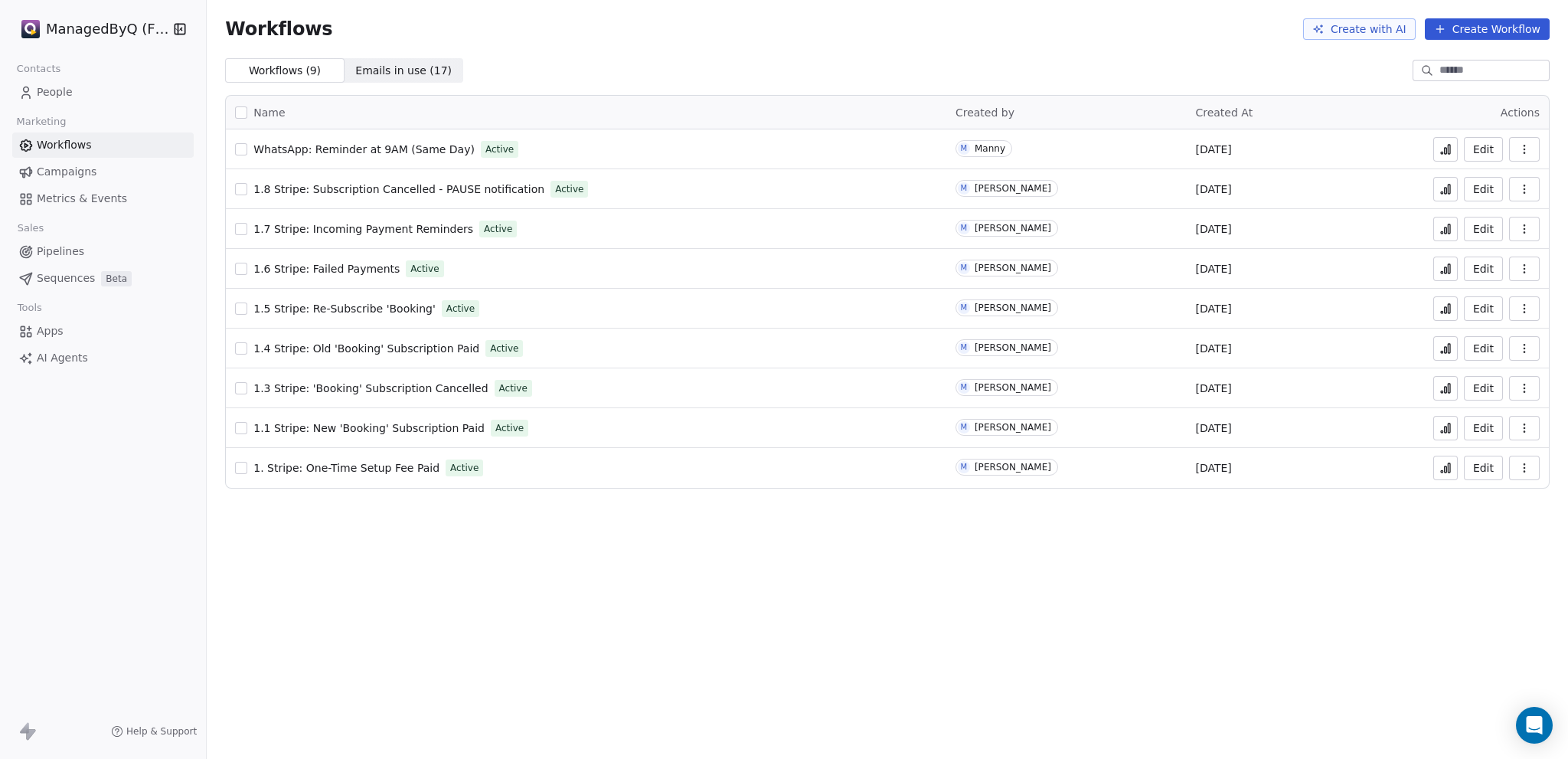
click at [355, 268] on span "1.6 Stripe: Failed Payments" at bounding box center [327, 268] width 147 height 12
click at [350, 268] on span "1.6 Stripe: Failed Payments" at bounding box center [327, 268] width 147 height 12
